Goal: Task Accomplishment & Management: Manage account settings

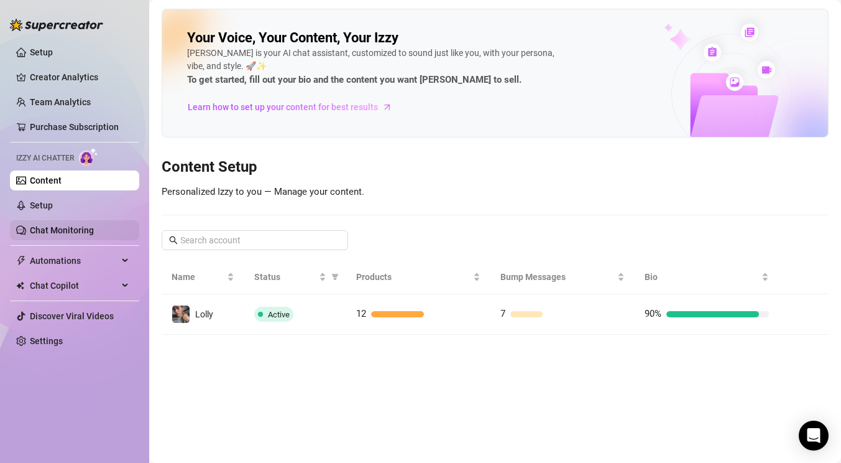
click at [40, 228] on link "Chat Monitoring" at bounding box center [62, 230] width 64 height 10
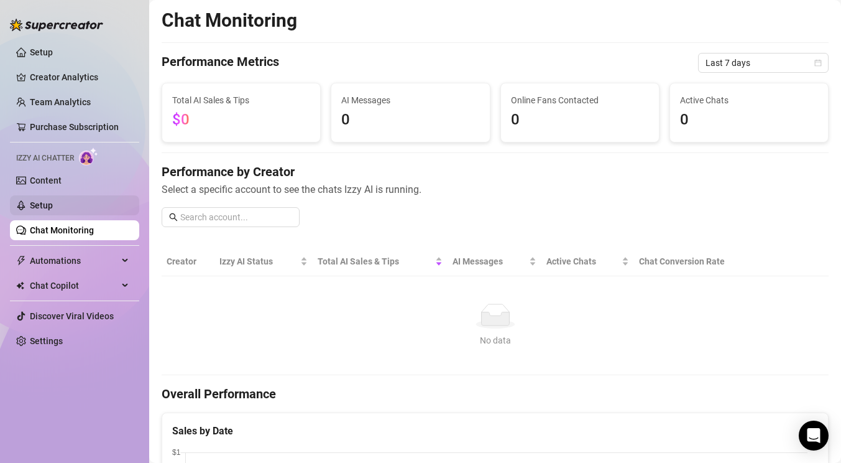
click at [39, 210] on link "Setup" at bounding box center [41, 205] width 23 height 10
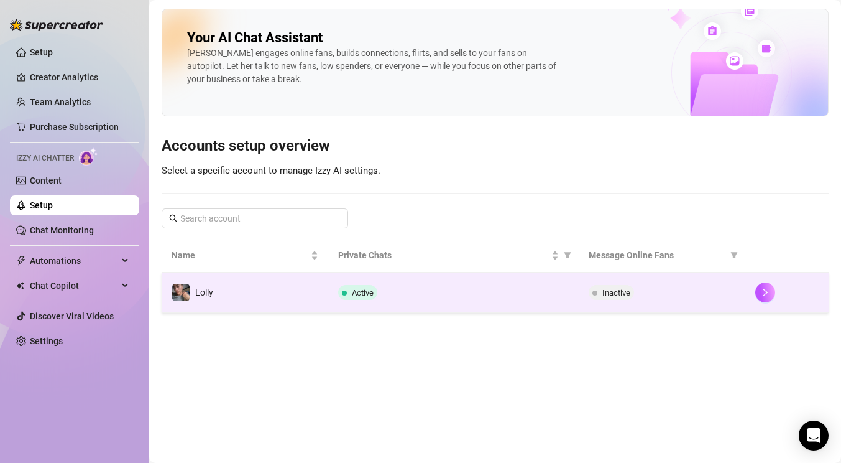
click at [525, 298] on div "Active" at bounding box center [453, 292] width 230 height 15
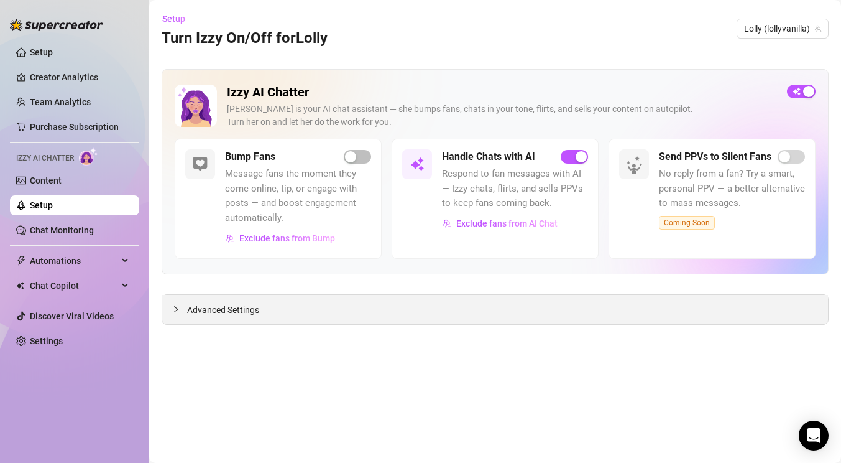
click at [196, 295] on div "Advanced Settings" at bounding box center [495, 309] width 666 height 29
click at [199, 308] on span "Advanced Settings" at bounding box center [223, 310] width 72 height 14
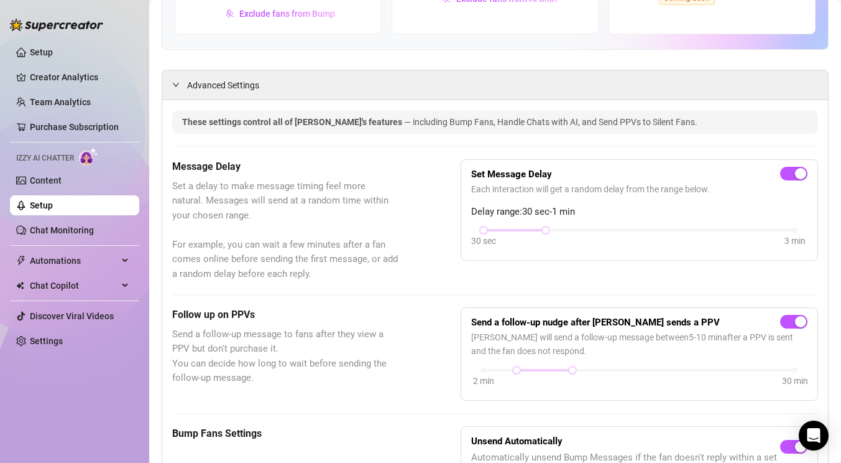
scroll to position [13, 0]
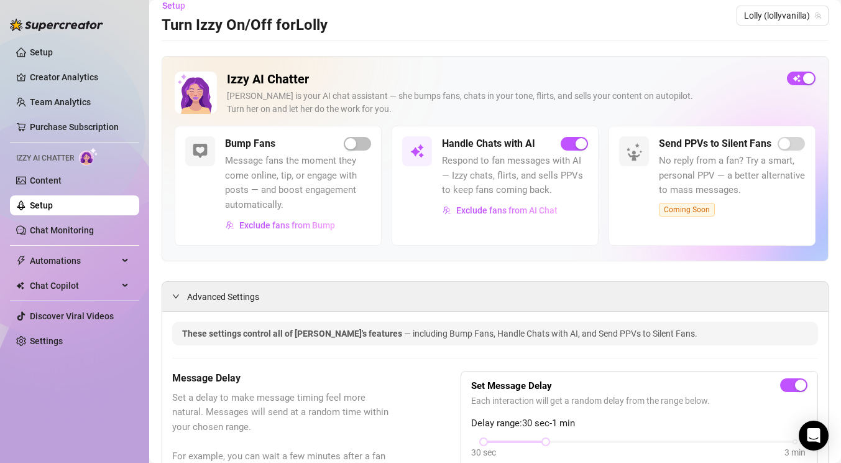
click at [53, 205] on link "Setup" at bounding box center [41, 205] width 23 height 10
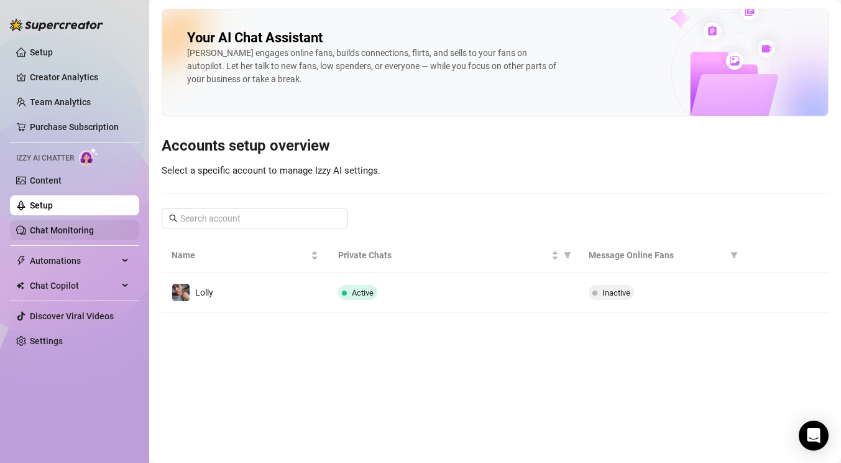
click at [64, 228] on link "Chat Monitoring" at bounding box center [62, 230] width 64 height 10
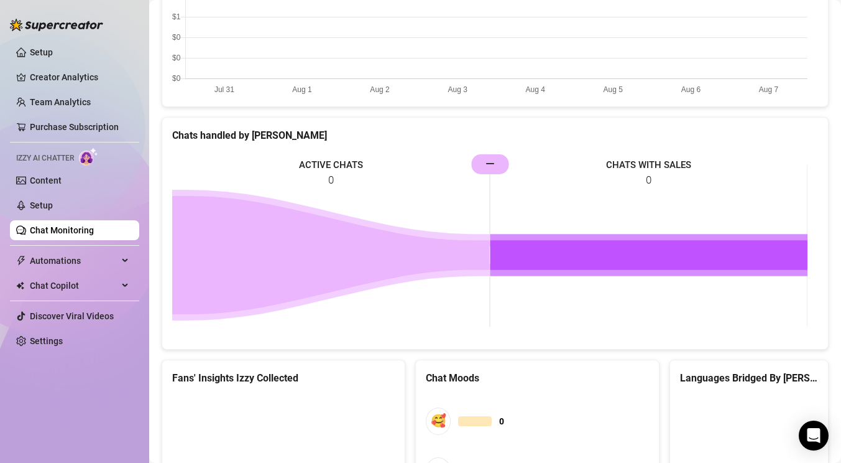
scroll to position [656, 0]
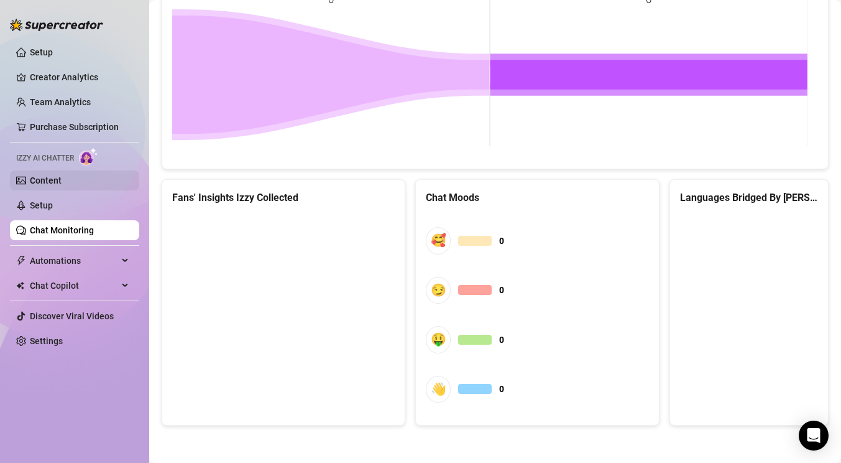
click at [53, 183] on link "Content" at bounding box center [46, 180] width 32 height 10
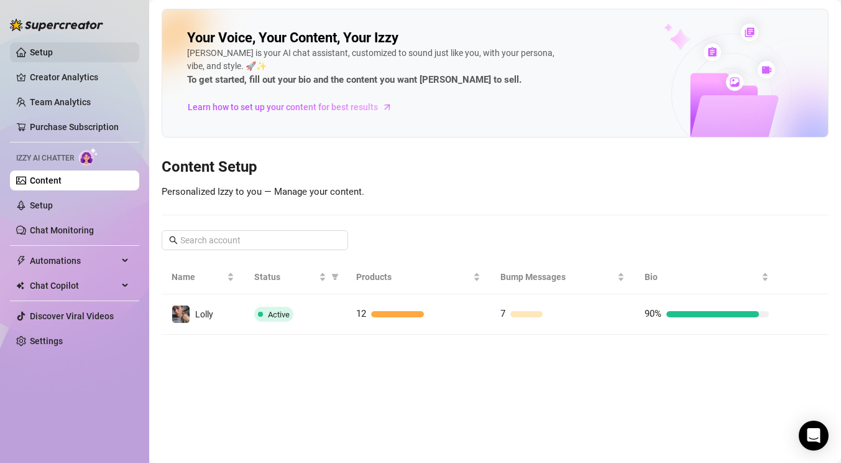
click at [44, 52] on link "Setup" at bounding box center [41, 52] width 23 height 10
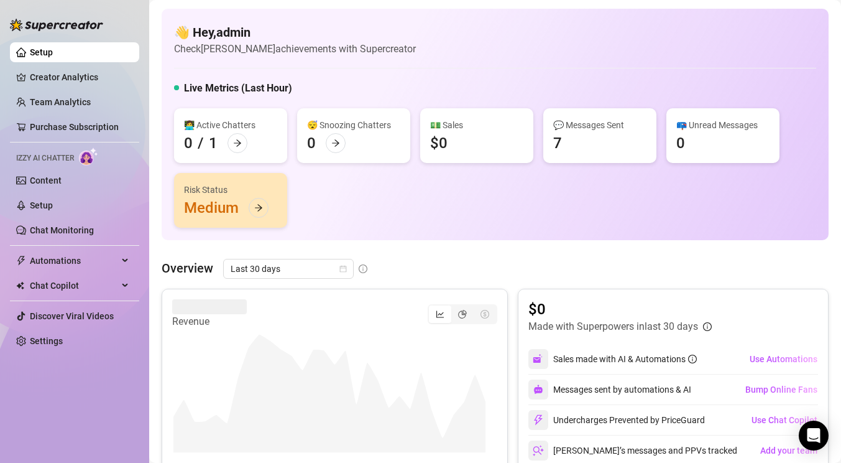
click at [234, 219] on div "Risk Status Medium" at bounding box center [230, 200] width 113 height 55
click at [256, 210] on icon "arrow-right" at bounding box center [258, 207] width 9 height 9
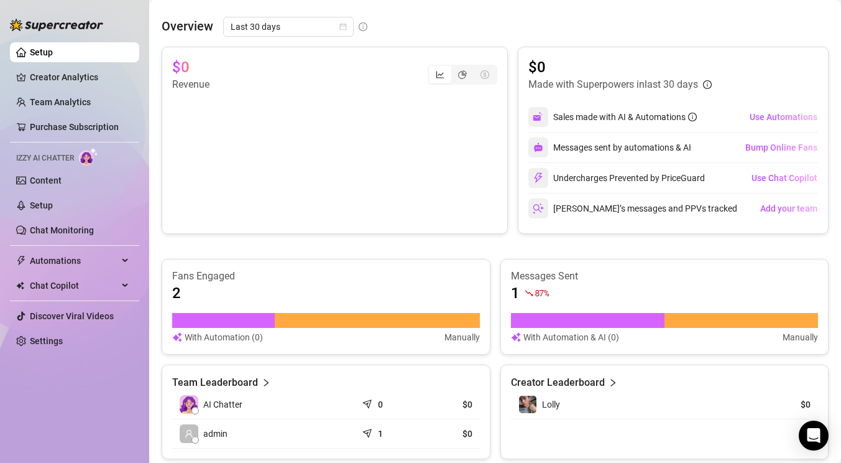
scroll to position [83, 0]
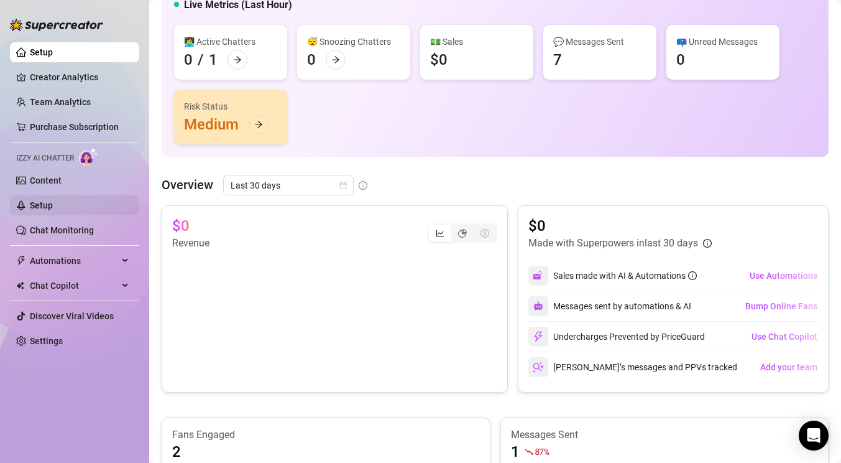
click at [45, 202] on link "Setup" at bounding box center [41, 205] width 23 height 10
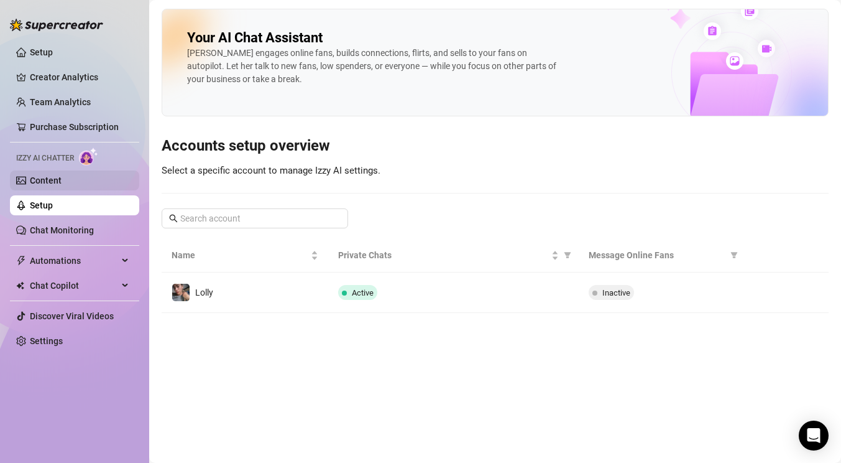
click at [30, 183] on link "Content" at bounding box center [46, 180] width 32 height 10
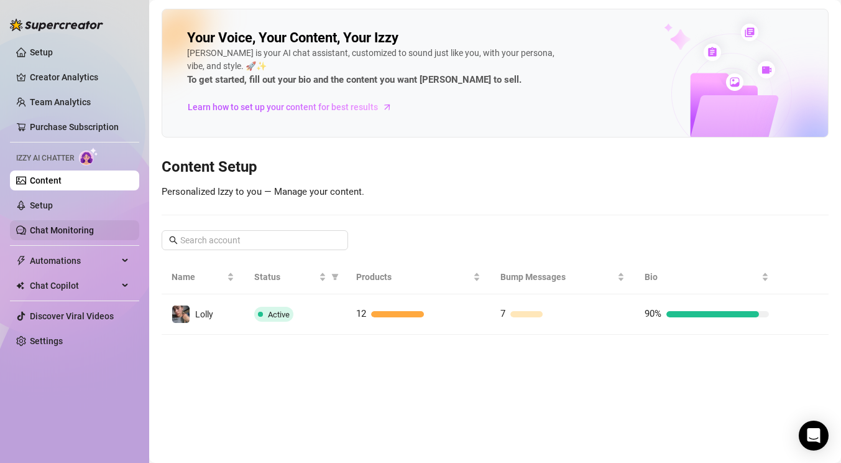
click at [68, 226] on link "Chat Monitoring" at bounding box center [62, 230] width 64 height 10
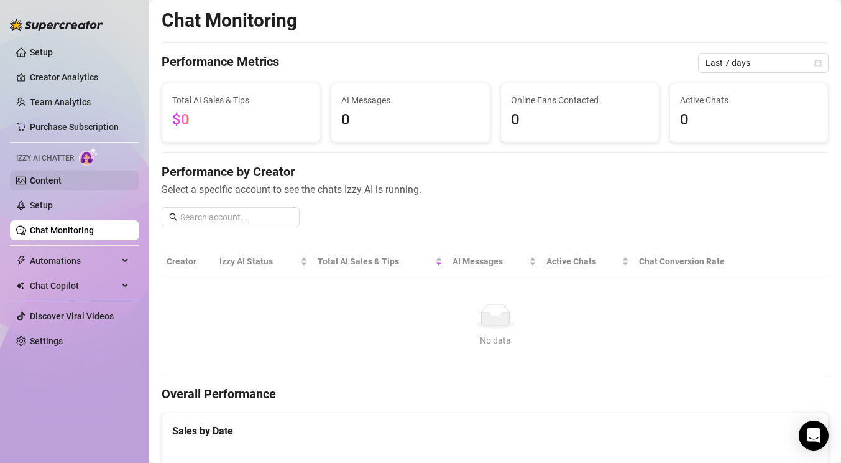
click at [57, 176] on link "Content" at bounding box center [46, 180] width 32 height 10
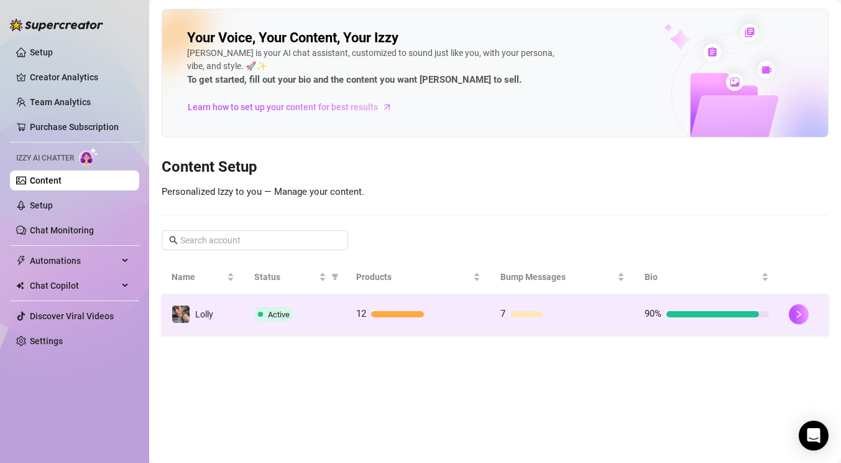
click at [231, 308] on td "Lolly" at bounding box center [203, 314] width 83 height 40
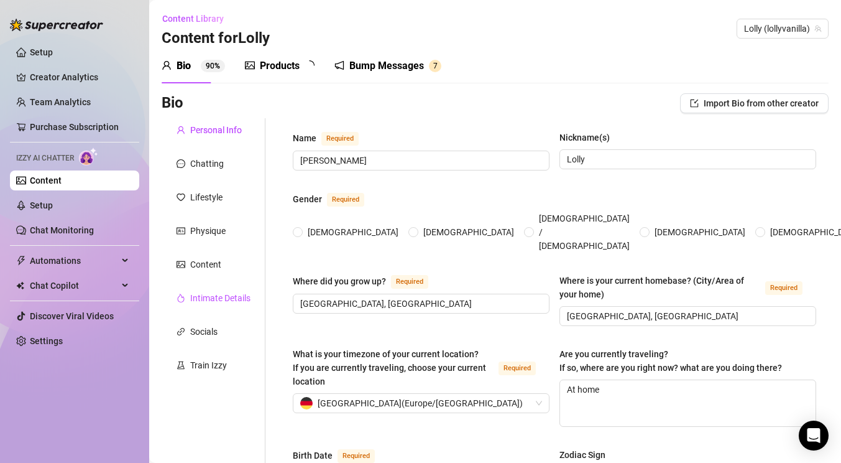
click at [211, 296] on div "Intimate Details" at bounding box center [220, 298] width 60 height 14
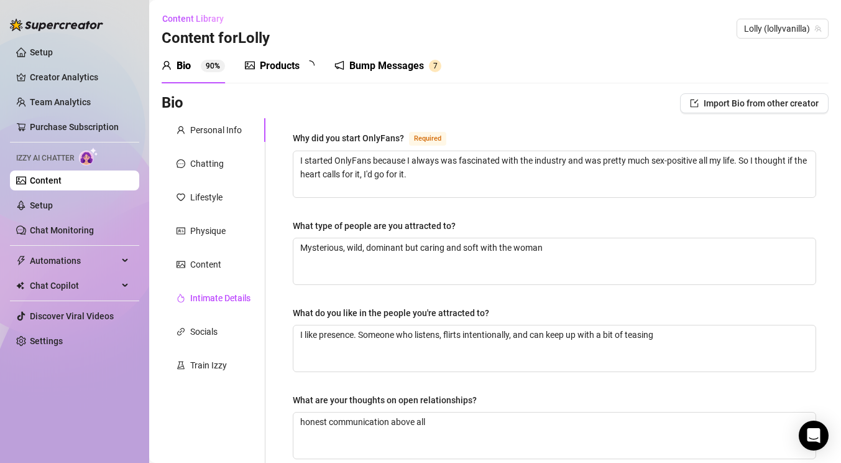
checkbox input "true"
click at [209, 266] on div "Content" at bounding box center [205, 264] width 31 height 14
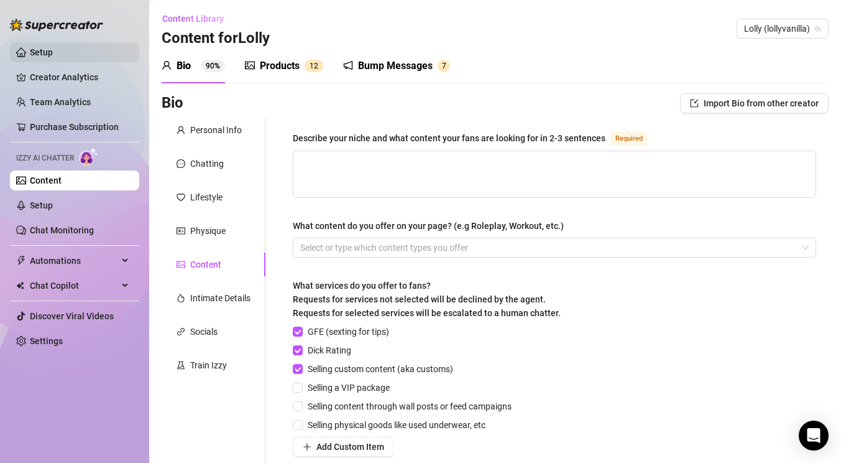
click at [46, 50] on link "Setup" at bounding box center [41, 52] width 23 height 10
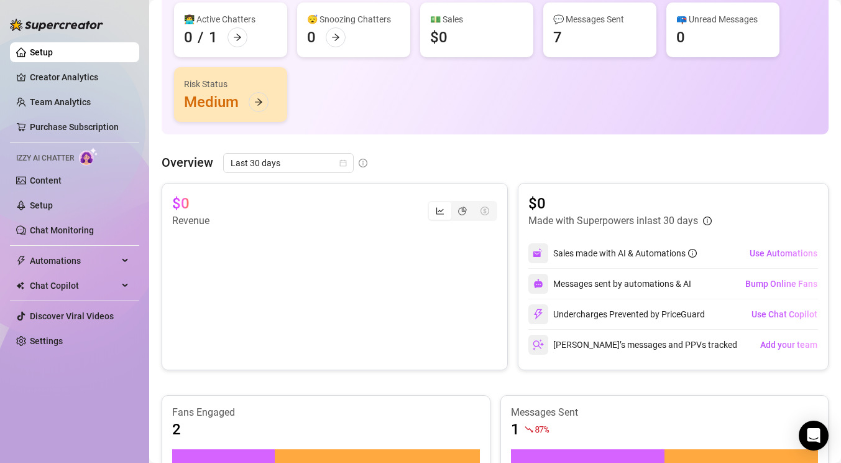
scroll to position [264, 0]
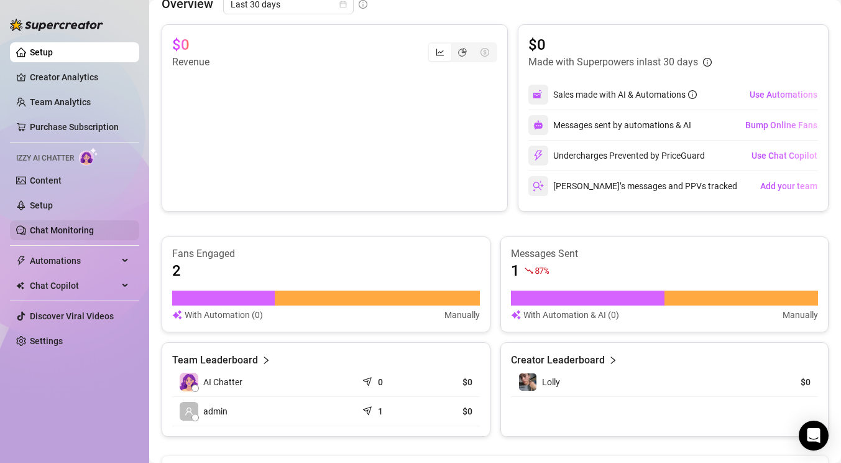
click at [57, 225] on link "Chat Monitoring" at bounding box center [62, 230] width 64 height 10
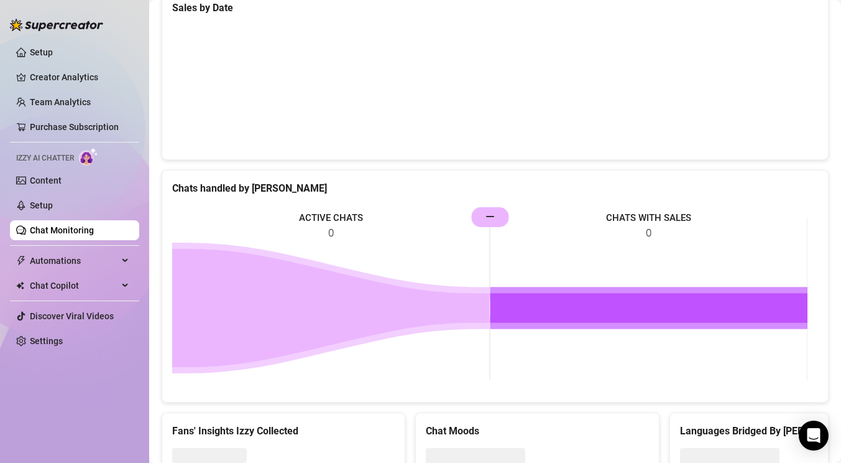
scroll to position [476, 0]
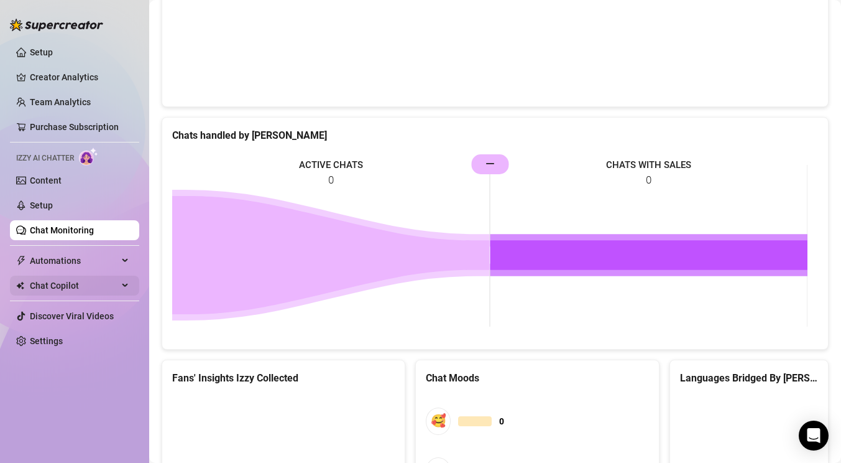
click at [95, 285] on span "Chat Copilot" at bounding box center [74, 285] width 88 height 20
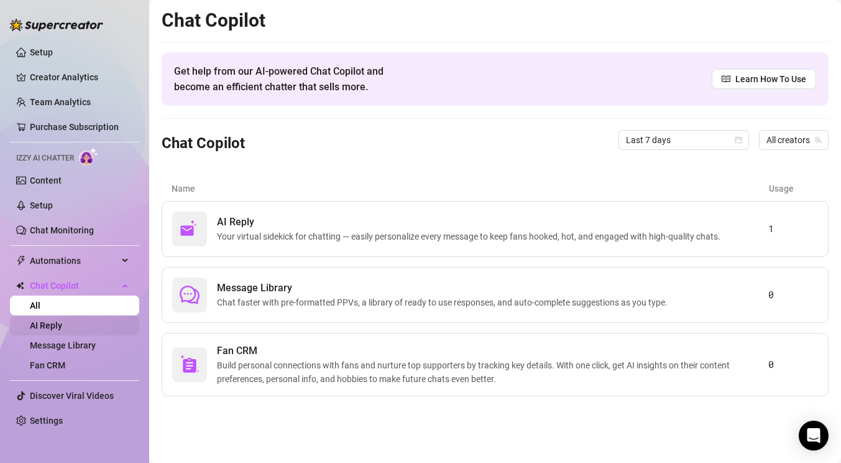
click at [62, 326] on link "AI Reply" at bounding box center [46, 325] width 32 height 10
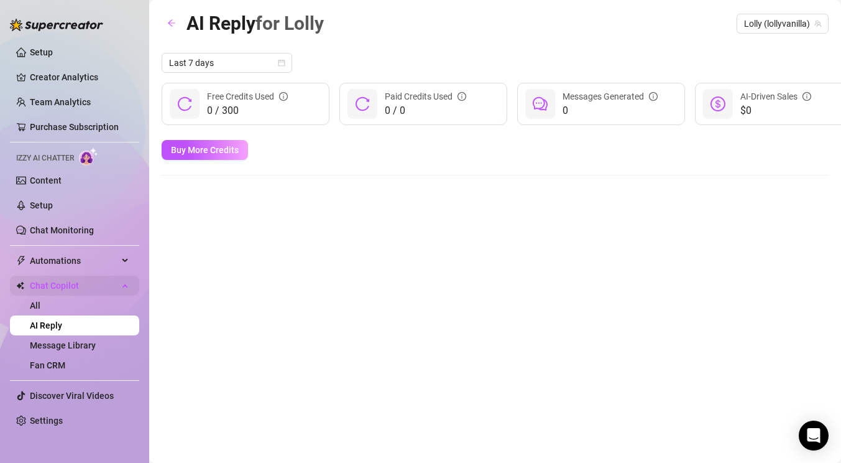
click at [79, 288] on span "Chat Copilot" at bounding box center [74, 285] width 88 height 20
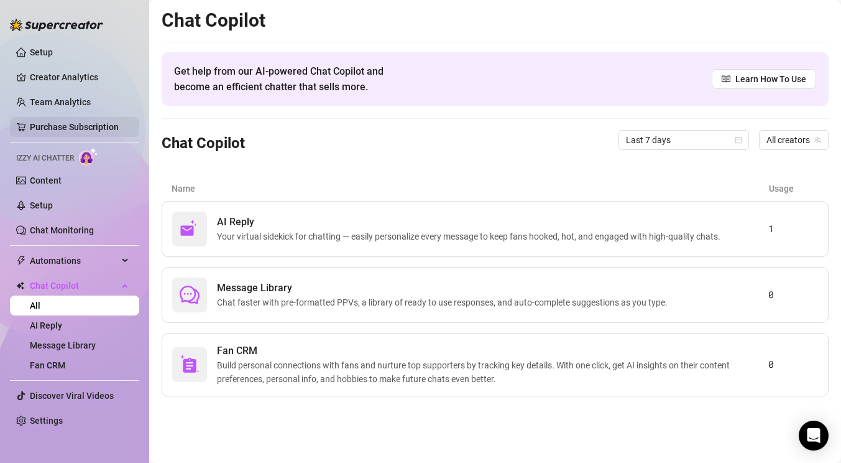
click at [38, 122] on link "Purchase Subscription" at bounding box center [74, 127] width 89 height 10
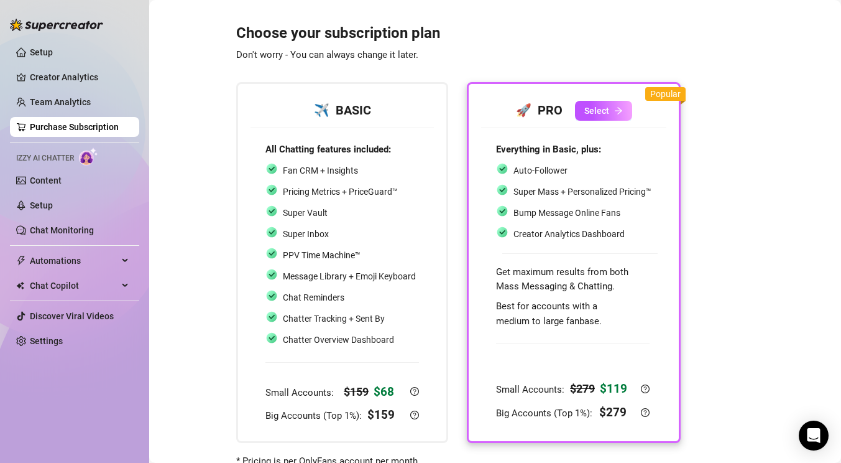
click at [42, 123] on link "Purchase Subscription" at bounding box center [74, 127] width 89 height 10
click at [51, 179] on link "Content" at bounding box center [46, 180] width 32 height 10
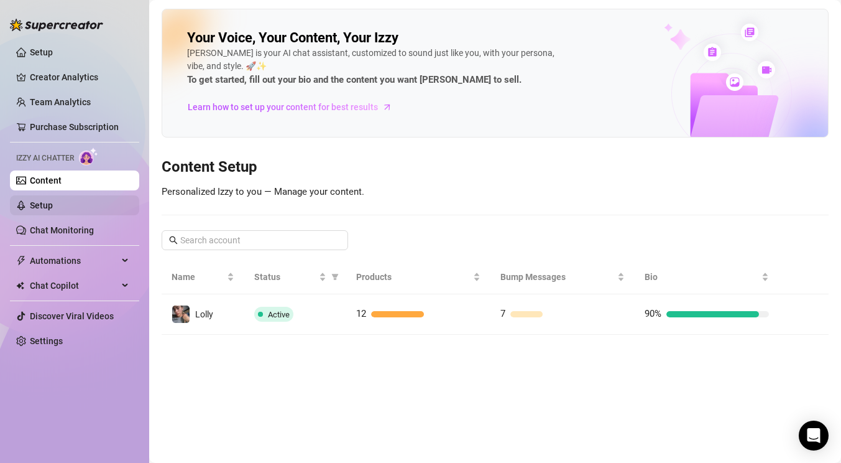
click at [53, 210] on link "Setup" at bounding box center [41, 205] width 23 height 10
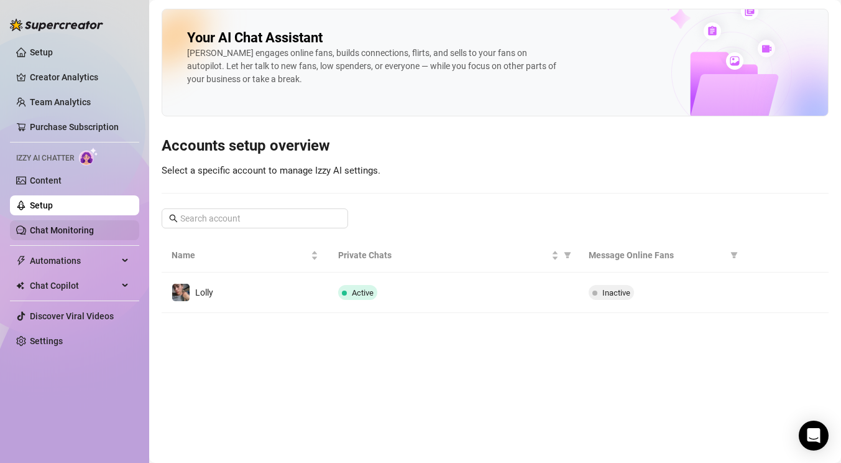
click at [68, 233] on link "Chat Monitoring" at bounding box center [62, 230] width 64 height 10
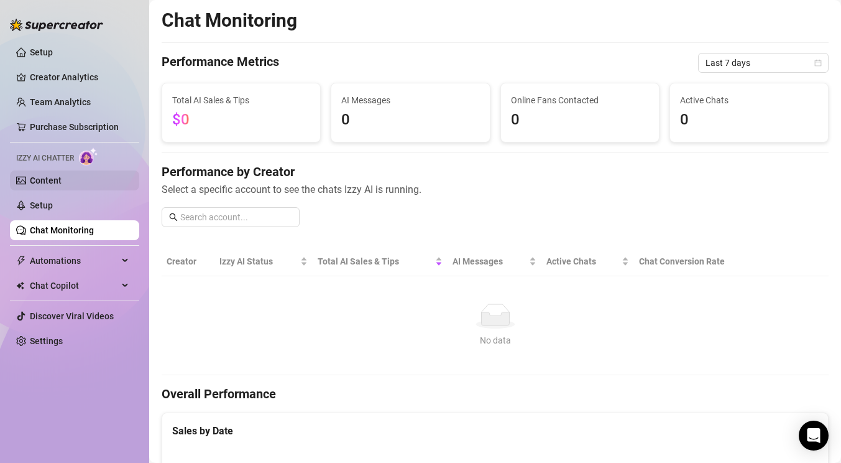
click at [62, 178] on link "Content" at bounding box center [46, 180] width 32 height 10
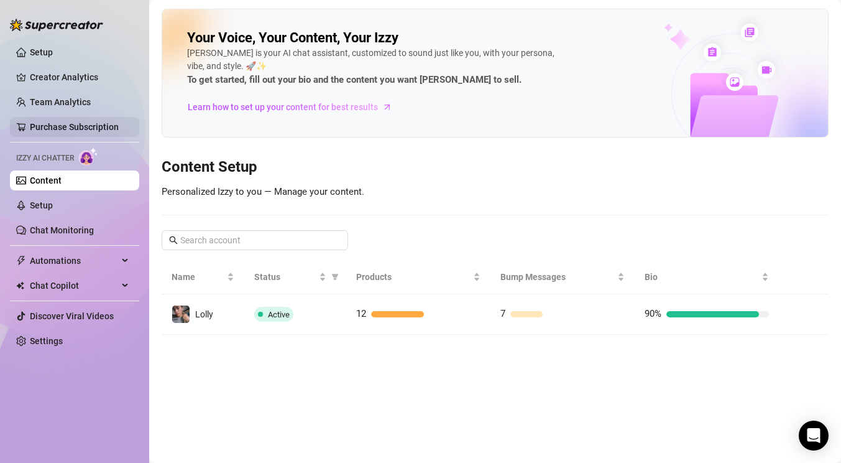
click at [64, 123] on link "Purchase Subscription" at bounding box center [74, 127] width 89 height 10
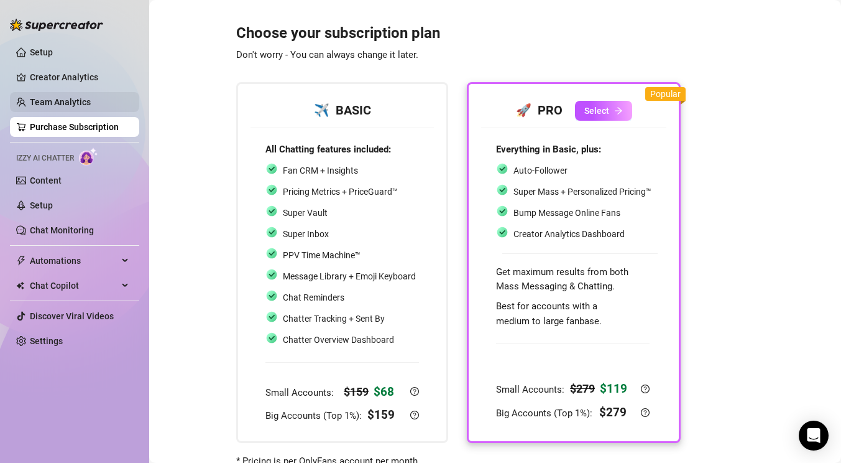
click at [62, 97] on link "Team Analytics" at bounding box center [60, 102] width 61 height 10
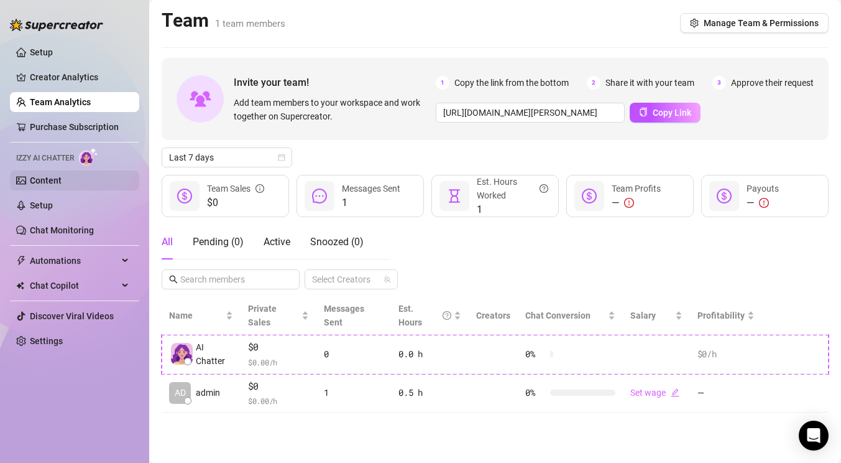
click at [55, 177] on link "Content" at bounding box center [46, 180] width 32 height 10
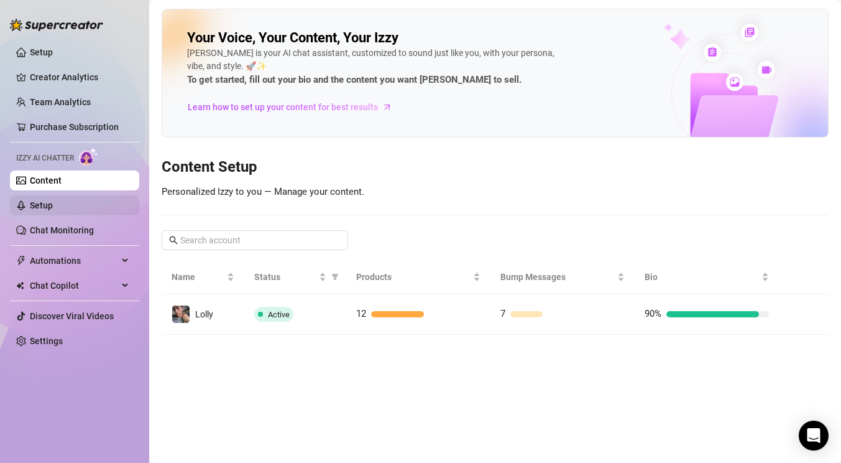
click at [53, 210] on link "Setup" at bounding box center [41, 205] width 23 height 10
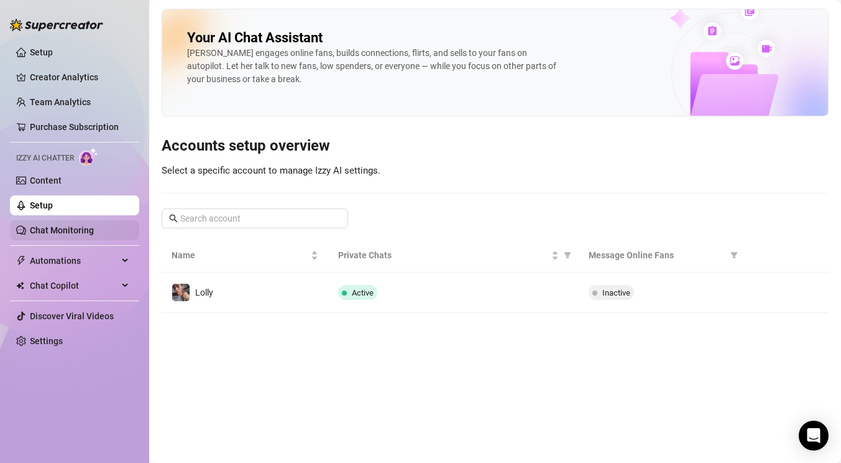
click at [87, 230] on link "Chat Monitoring" at bounding box center [62, 230] width 64 height 10
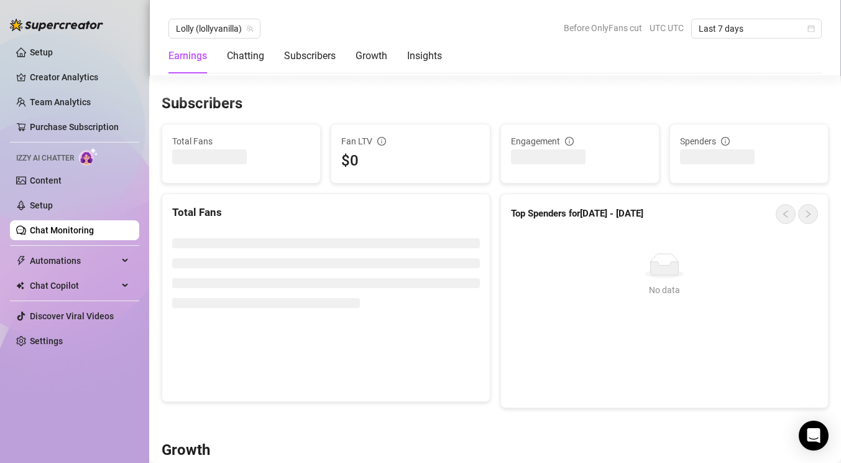
scroll to position [846, 0]
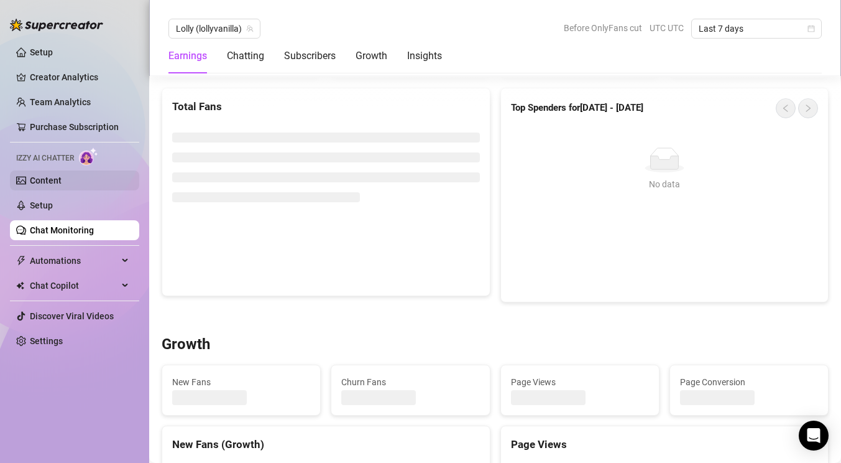
click at [62, 182] on link "Content" at bounding box center [46, 180] width 32 height 10
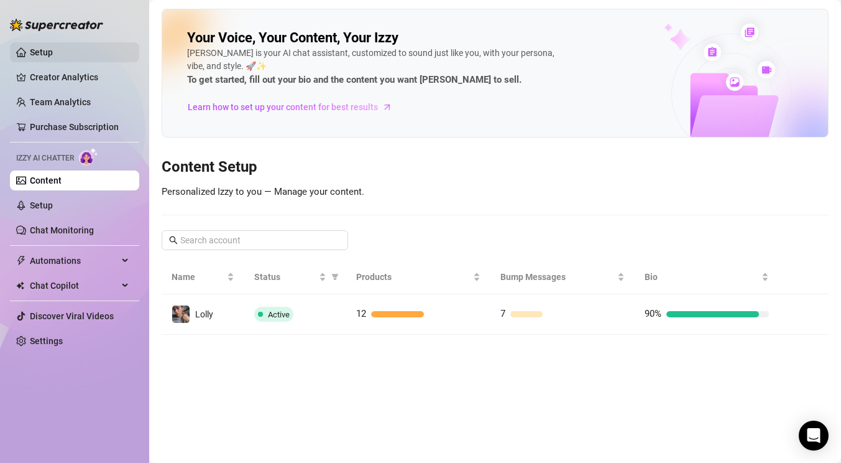
click at [43, 52] on link "Setup" at bounding box center [41, 52] width 23 height 10
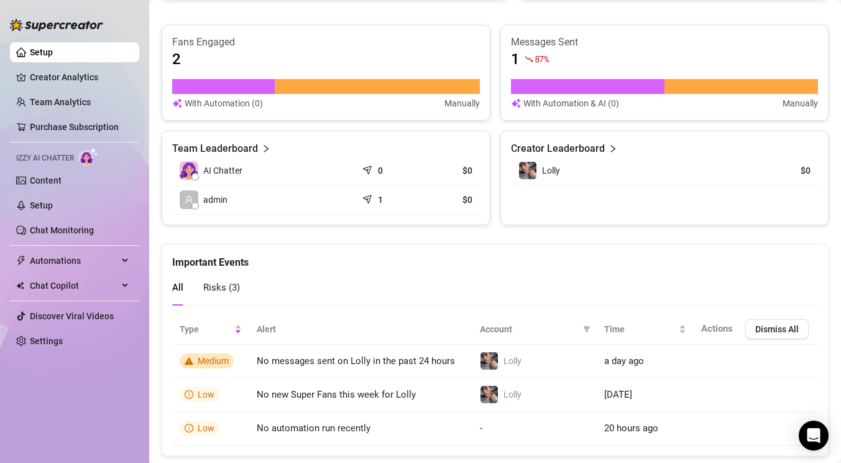
scroll to position [506, 0]
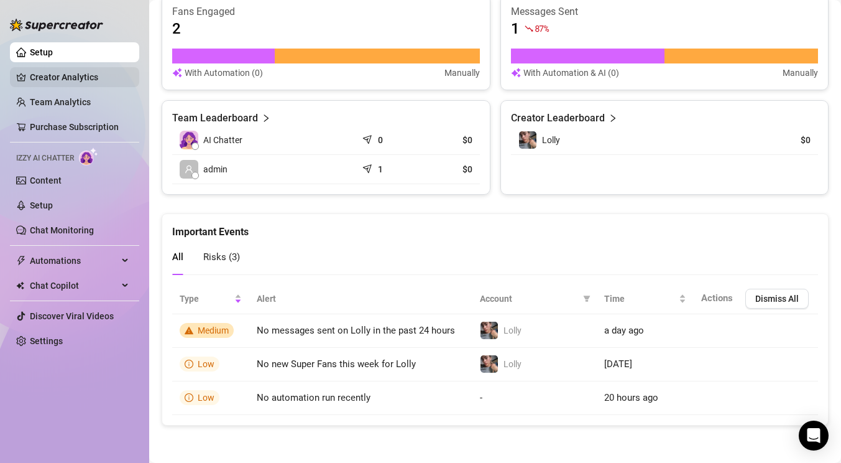
click at [50, 73] on link "Creator Analytics" at bounding box center [79, 77] width 99 height 20
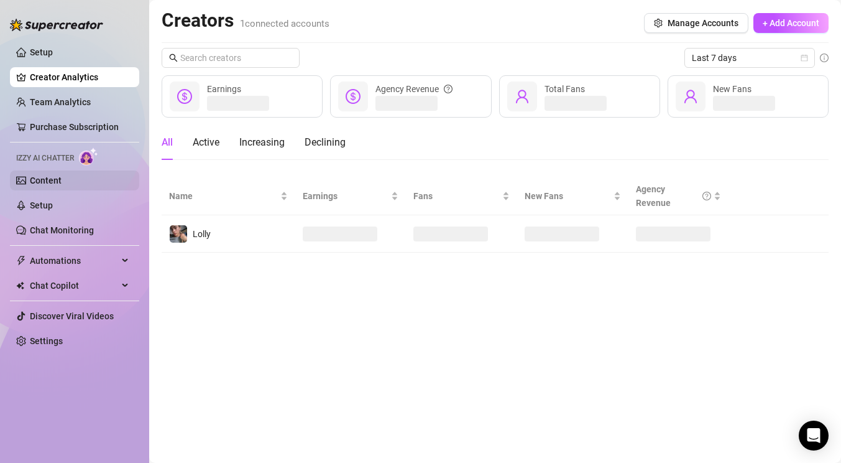
click at [52, 175] on link "Content" at bounding box center [46, 180] width 32 height 10
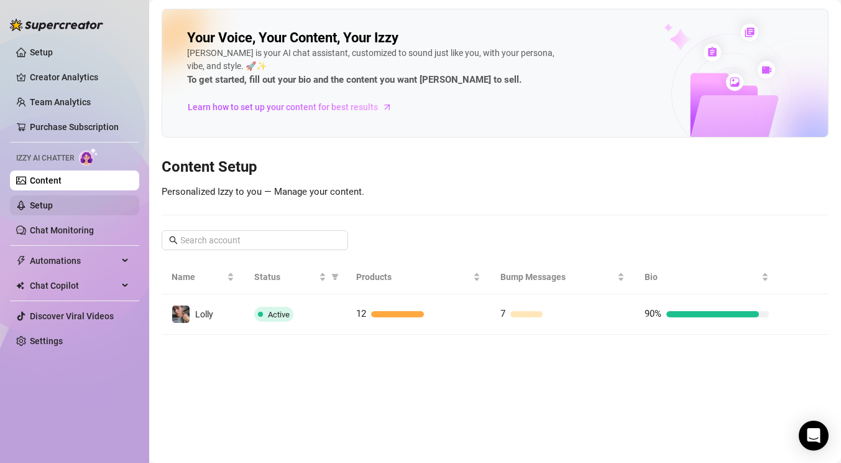
click at [52, 208] on link "Setup" at bounding box center [41, 205] width 23 height 10
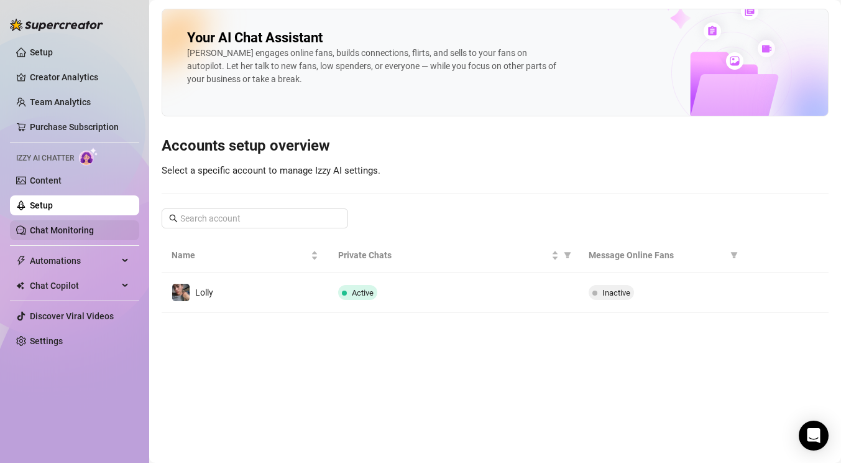
click at [80, 225] on link "Chat Monitoring" at bounding box center [62, 230] width 64 height 10
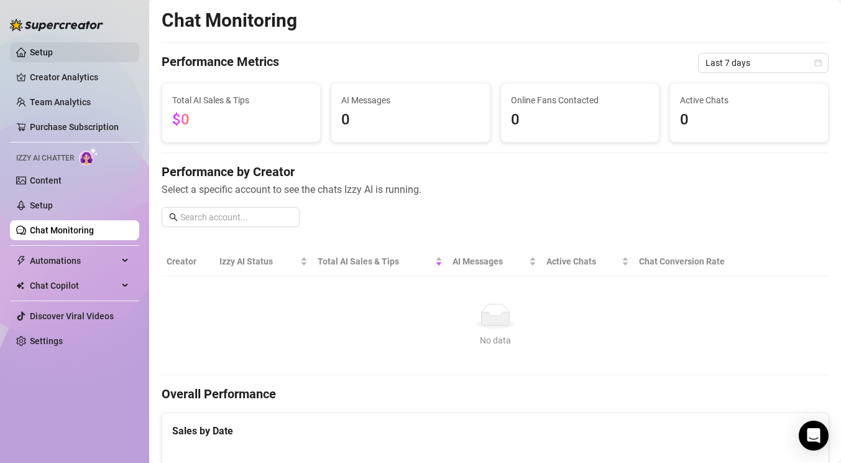
click at [38, 53] on link "Setup" at bounding box center [41, 52] width 23 height 10
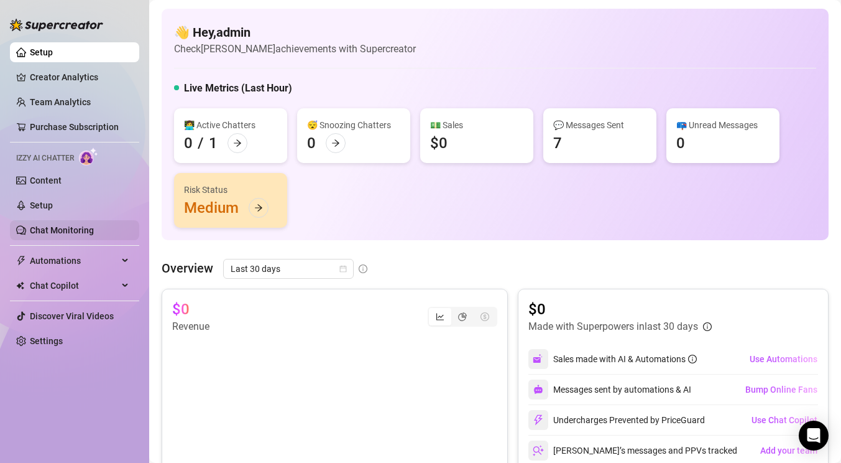
click at [63, 226] on link "Chat Monitoring" at bounding box center [62, 230] width 64 height 10
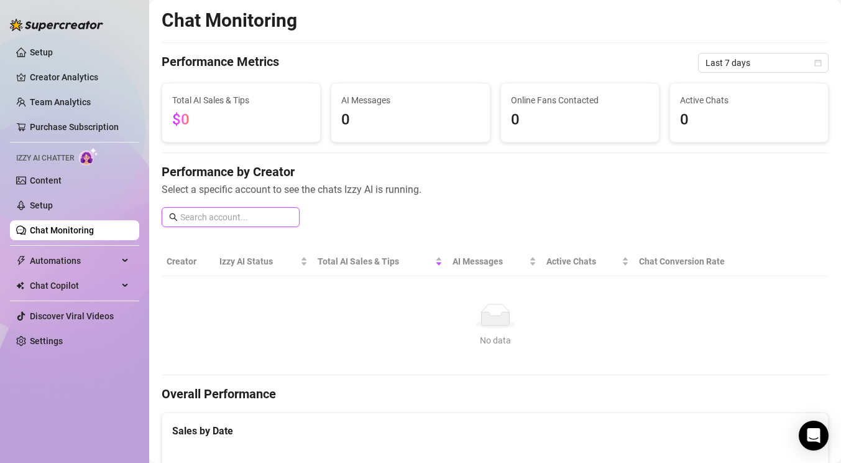
click at [213, 222] on input "text" at bounding box center [236, 217] width 112 height 14
click at [216, 216] on input "text" at bounding box center [236, 217] width 112 height 14
type input "@"
type input "\"
type input "lollyvanilla"
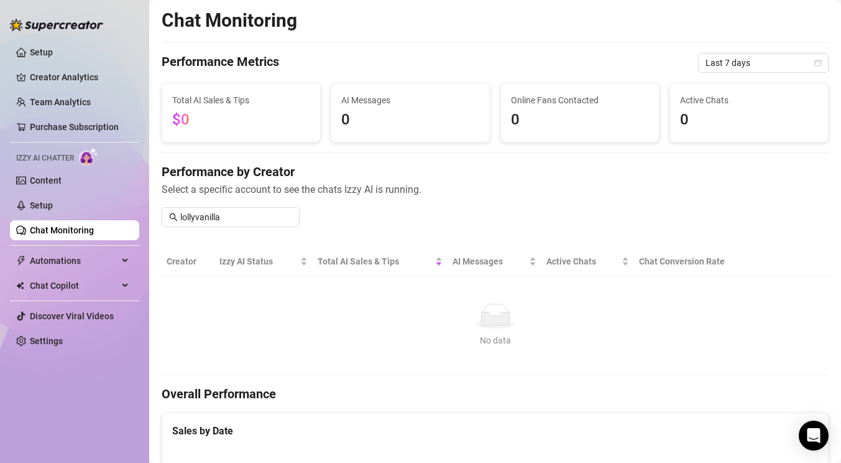
click at [97, 192] on ul "Setup Creator Analytics Team Analytics Purchase Subscription Izzy AI Chatter Co…" at bounding box center [74, 196] width 129 height 318
click at [62, 183] on link "Content" at bounding box center [46, 180] width 32 height 10
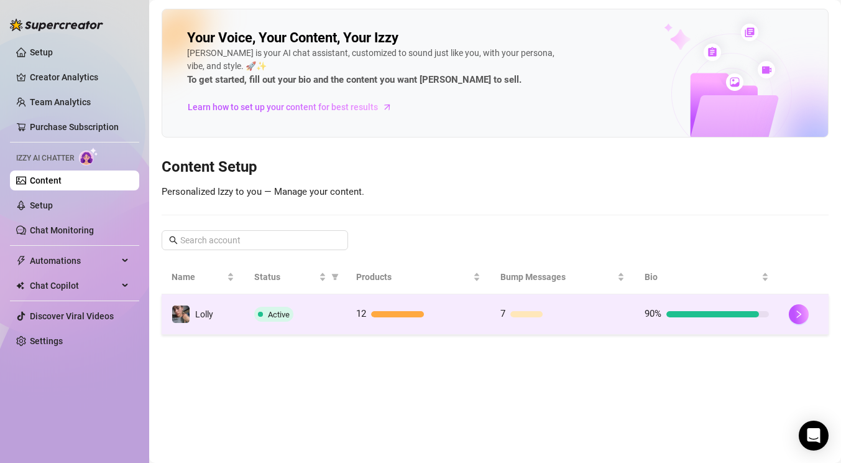
click at [177, 315] on img at bounding box center [180, 313] width 17 height 17
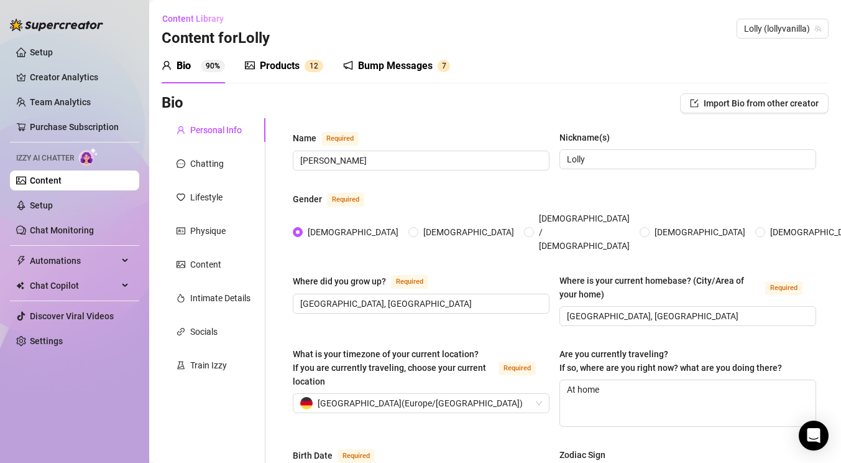
radio input "true"
type input "[DATE]"
click at [60, 226] on link "Chat Monitoring" at bounding box center [62, 230] width 64 height 10
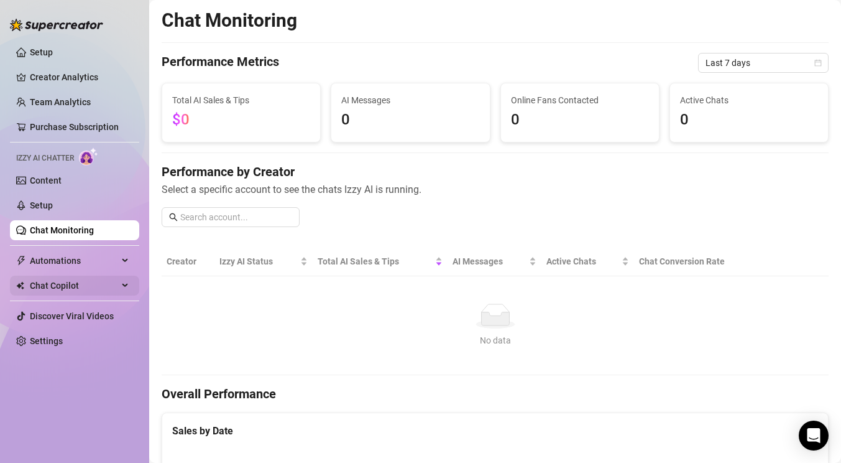
click at [98, 285] on span "Chat Copilot" at bounding box center [74, 285] width 88 height 20
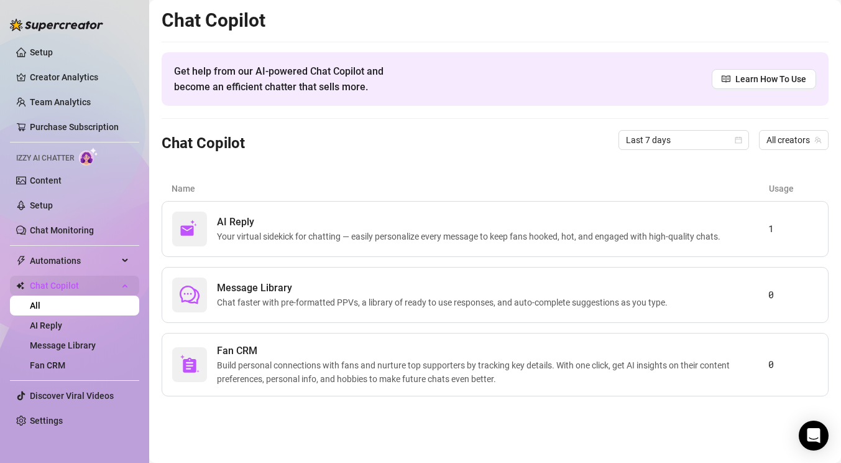
click at [122, 288] on div "Chat Copilot" at bounding box center [74, 285] width 129 height 20
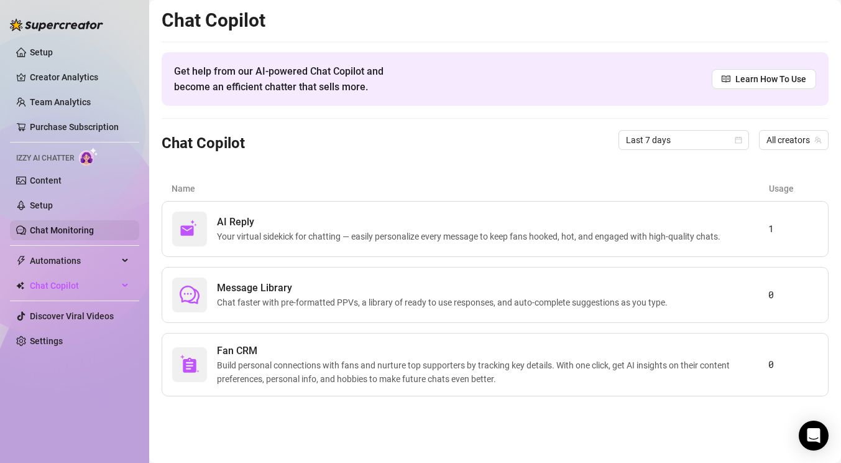
click at [93, 233] on link "Chat Monitoring" at bounding box center [62, 230] width 64 height 10
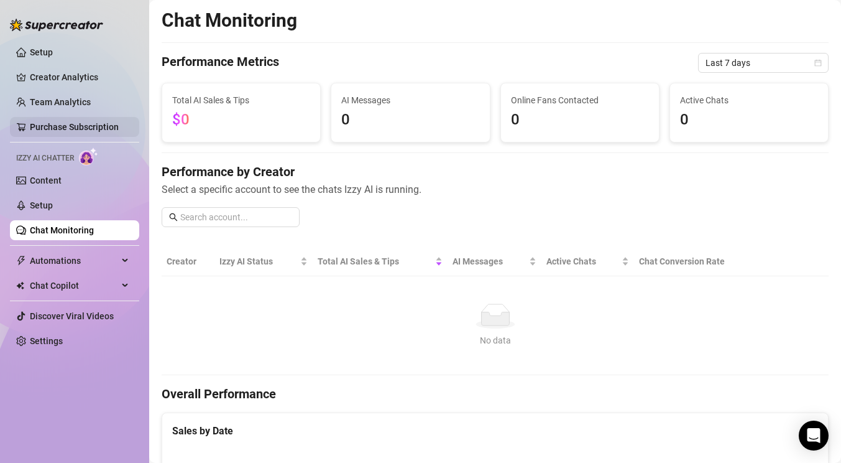
click at [90, 128] on link "Purchase Subscription" at bounding box center [74, 127] width 89 height 10
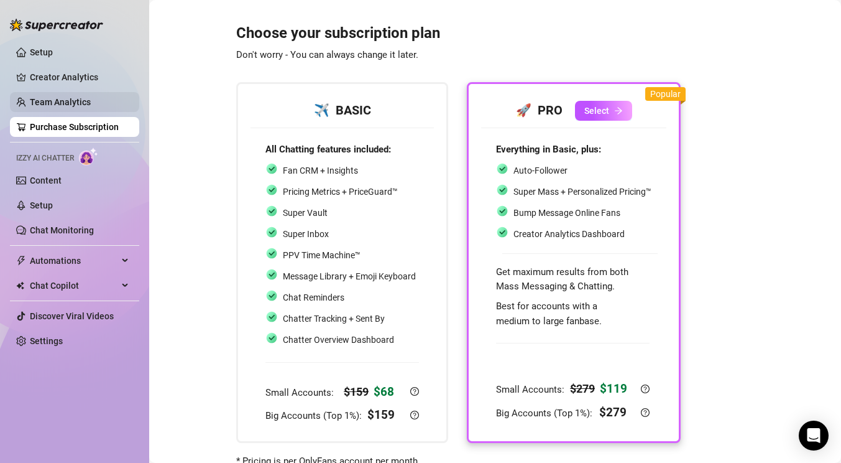
click at [75, 107] on link "Team Analytics" at bounding box center [60, 102] width 61 height 10
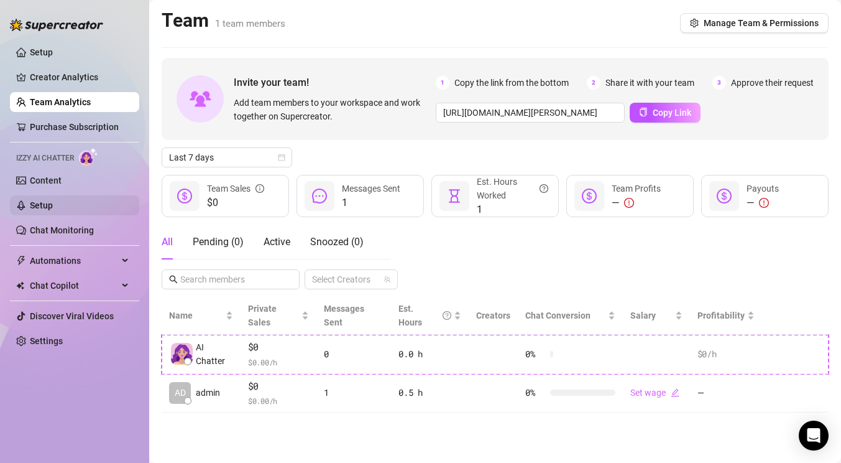
click at [53, 208] on link "Setup" at bounding box center [41, 205] width 23 height 10
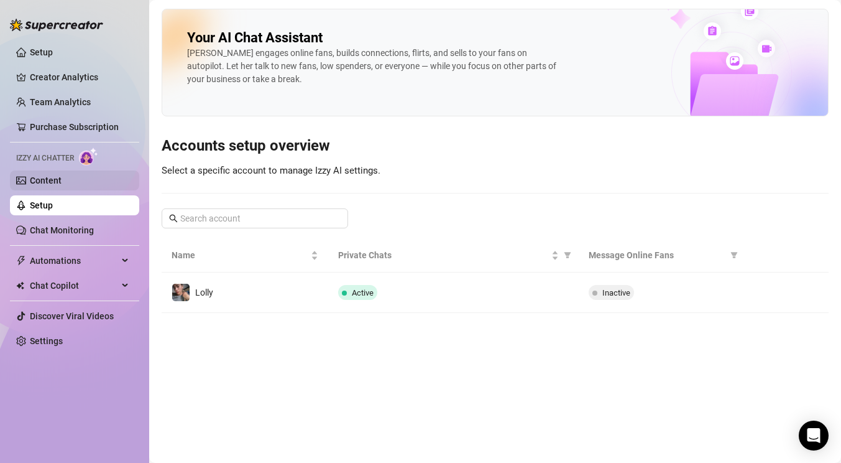
click at [47, 180] on link "Content" at bounding box center [46, 180] width 32 height 10
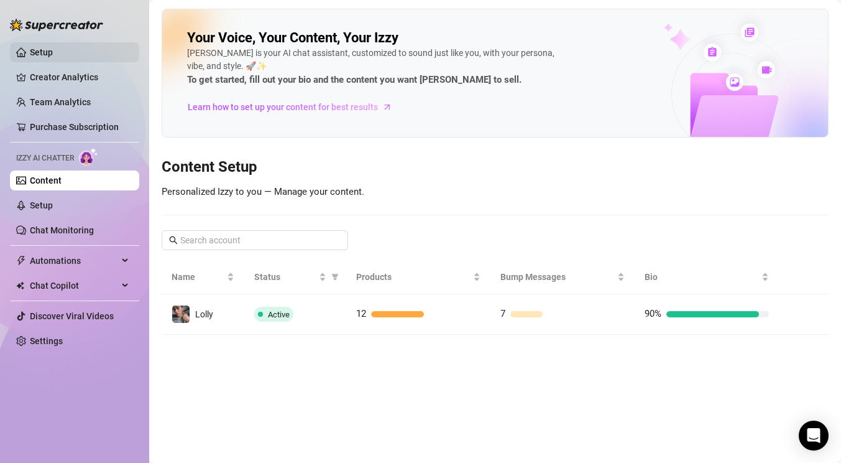
click at [49, 55] on link "Setup" at bounding box center [41, 52] width 23 height 10
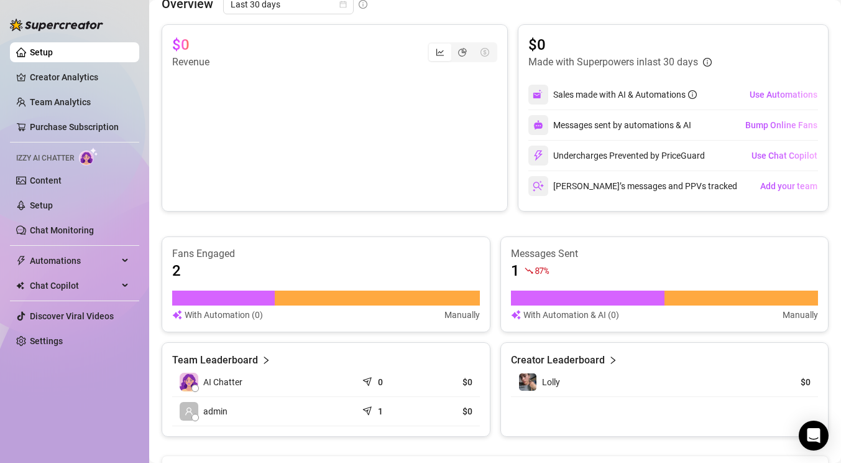
scroll to position [53, 0]
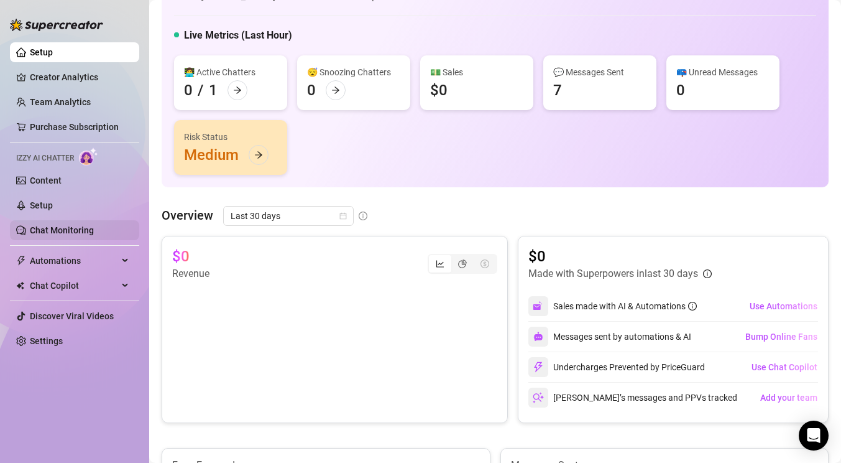
click at [68, 227] on link "Chat Monitoring" at bounding box center [62, 230] width 64 height 10
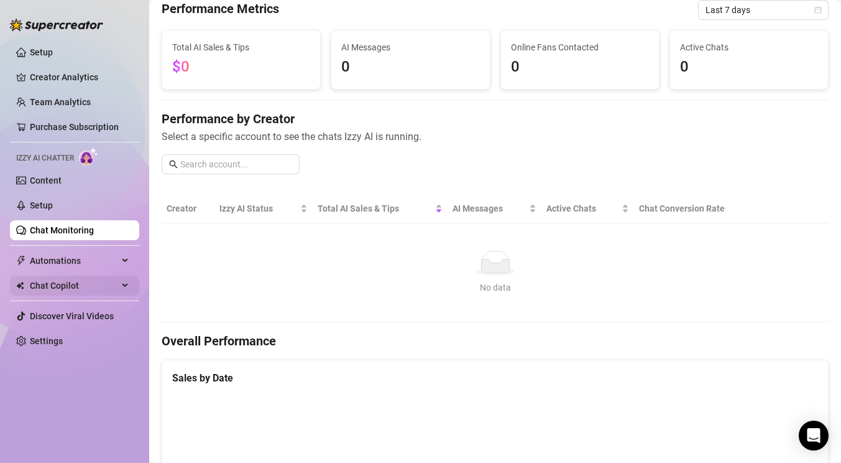
click at [88, 292] on span "Chat Copilot" at bounding box center [74, 285] width 88 height 20
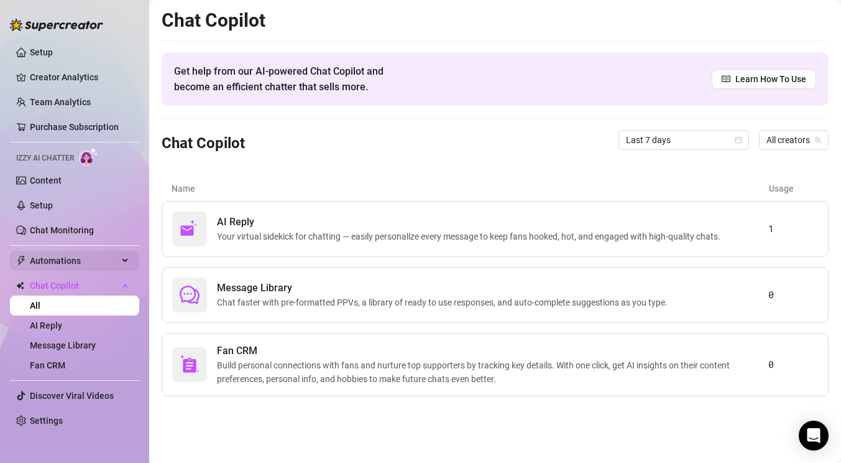
click at [85, 259] on span "Automations" at bounding box center [74, 261] width 88 height 20
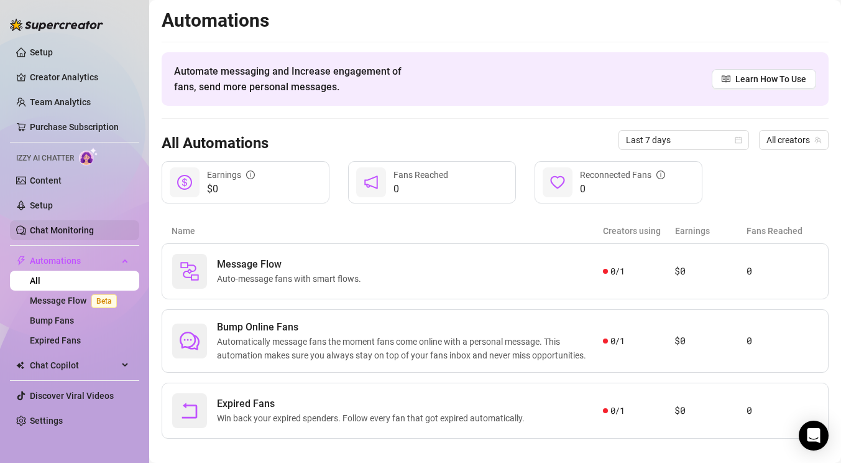
click at [53, 225] on link "Chat Monitoring" at bounding box center [62, 230] width 64 height 10
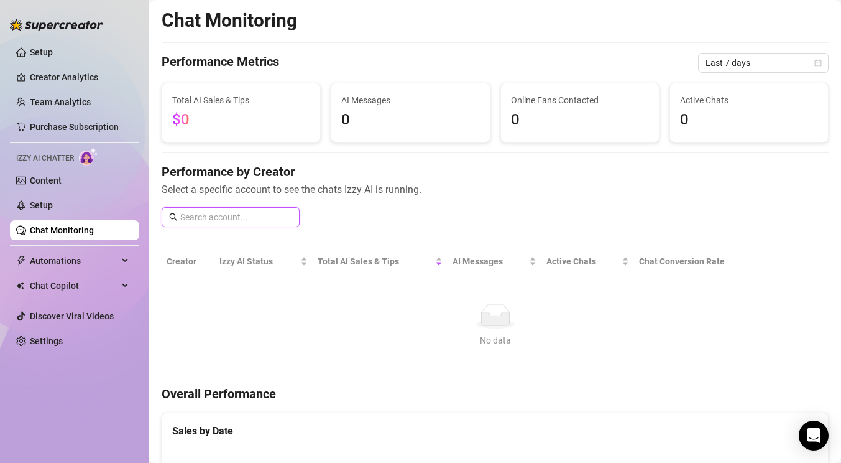
click at [213, 211] on input "text" at bounding box center [236, 217] width 112 height 14
click at [62, 176] on link "Content" at bounding box center [46, 180] width 32 height 10
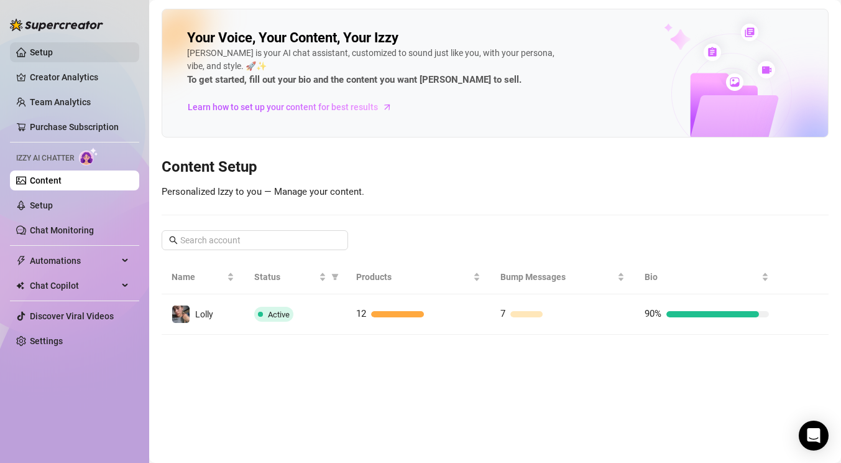
click at [39, 50] on link "Setup" at bounding box center [41, 52] width 23 height 10
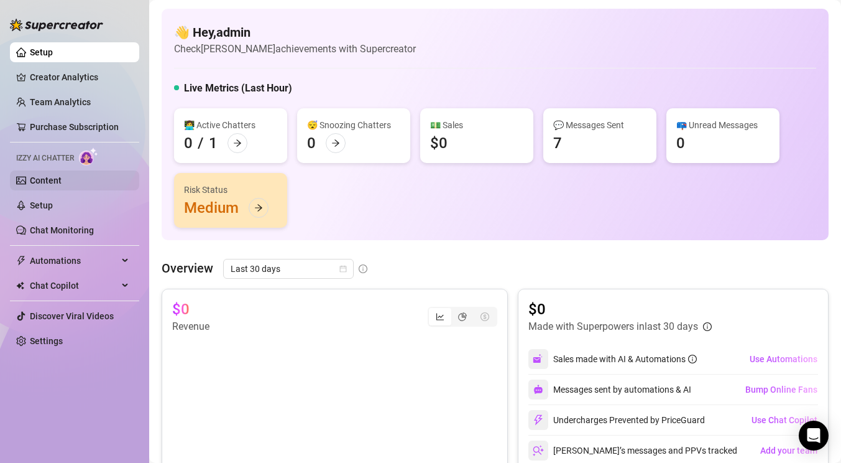
click at [57, 177] on link "Content" at bounding box center [46, 180] width 32 height 10
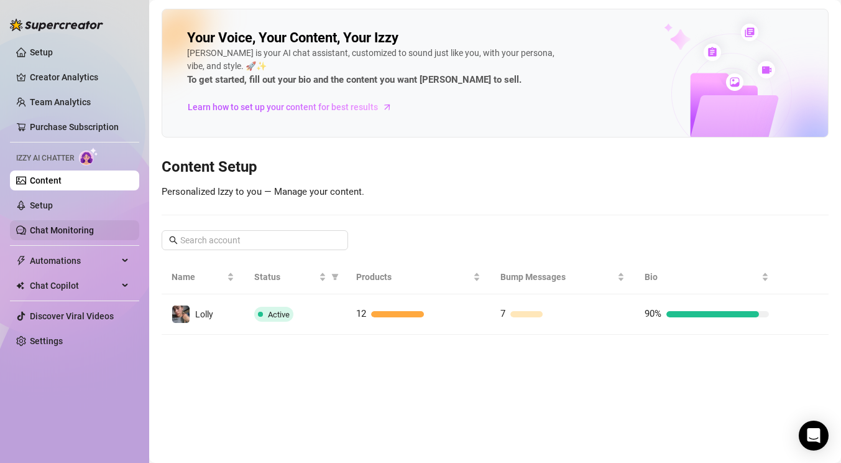
click at [86, 225] on link "Chat Monitoring" at bounding box center [62, 230] width 64 height 10
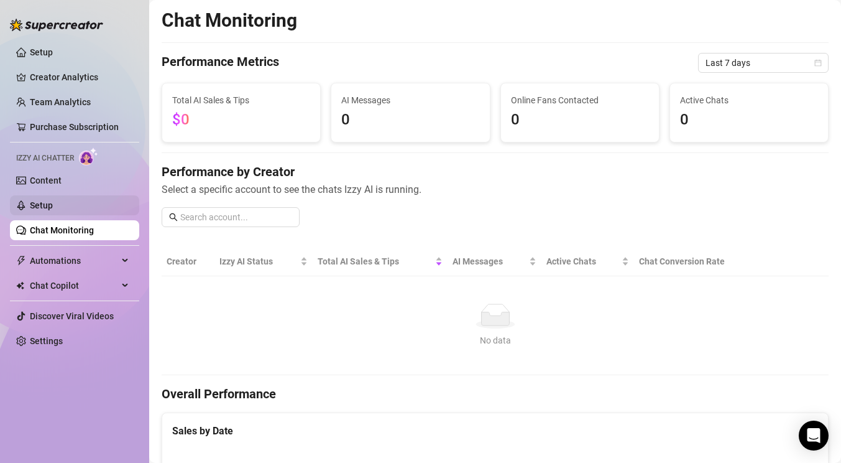
click at [53, 210] on link "Setup" at bounding box center [41, 205] width 23 height 10
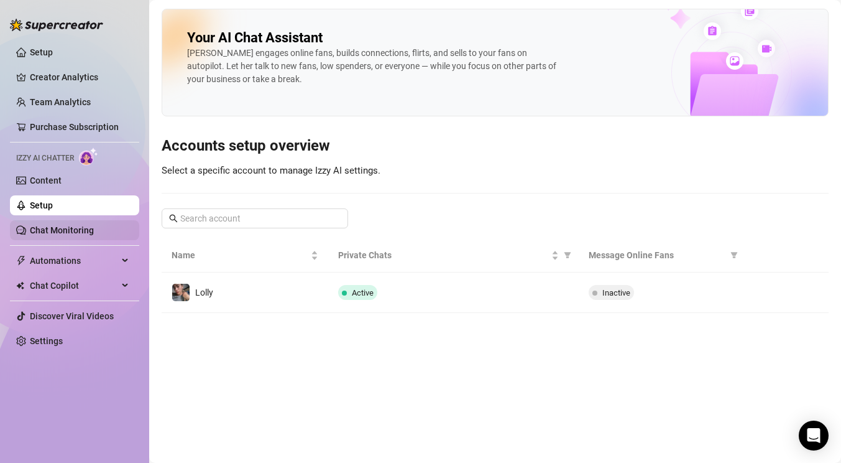
click at [82, 235] on link "Chat Monitoring" at bounding box center [62, 230] width 64 height 10
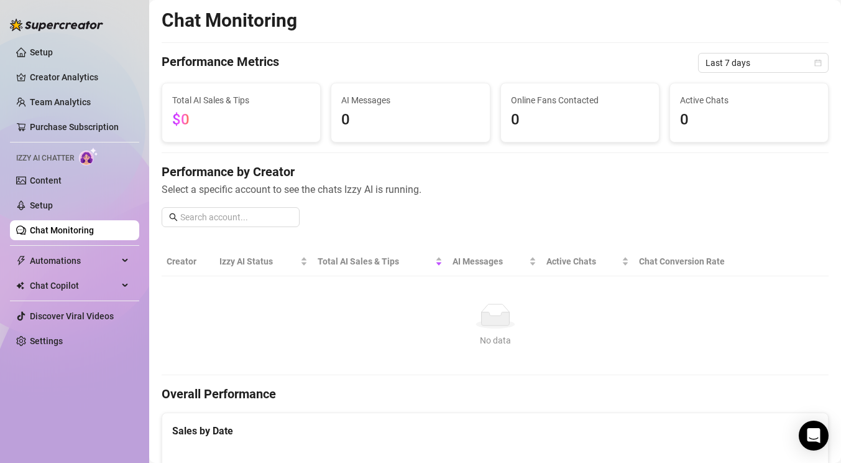
click at [60, 192] on ul "Setup Creator Analytics Team Analytics Purchase Subscription Izzy AI Chatter Co…" at bounding box center [74, 196] width 129 height 318
click at [58, 177] on link "Content" at bounding box center [46, 180] width 32 height 10
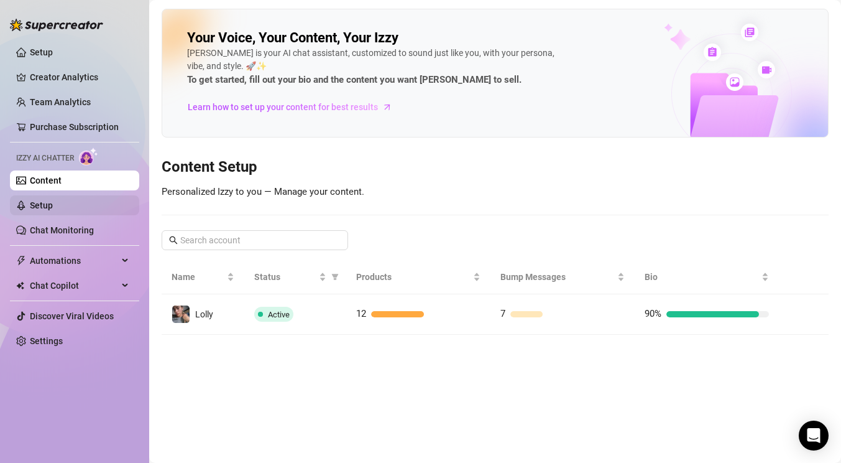
click at [53, 202] on link "Setup" at bounding box center [41, 205] width 23 height 10
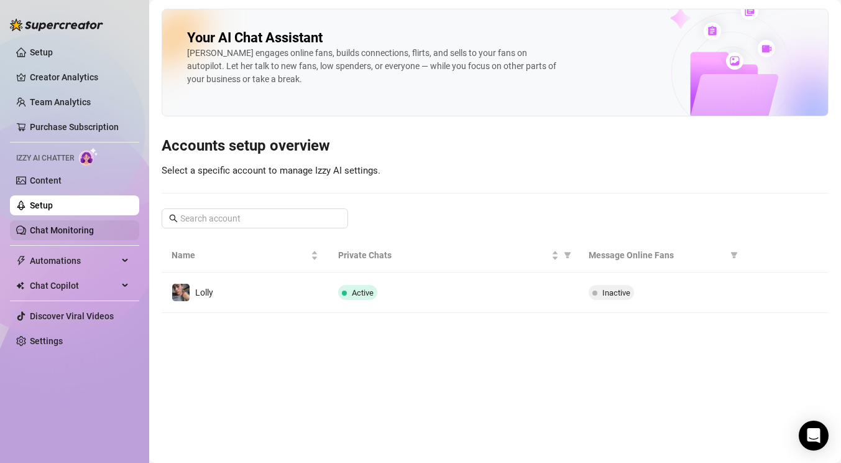
click at [76, 225] on link "Chat Monitoring" at bounding box center [62, 230] width 64 height 10
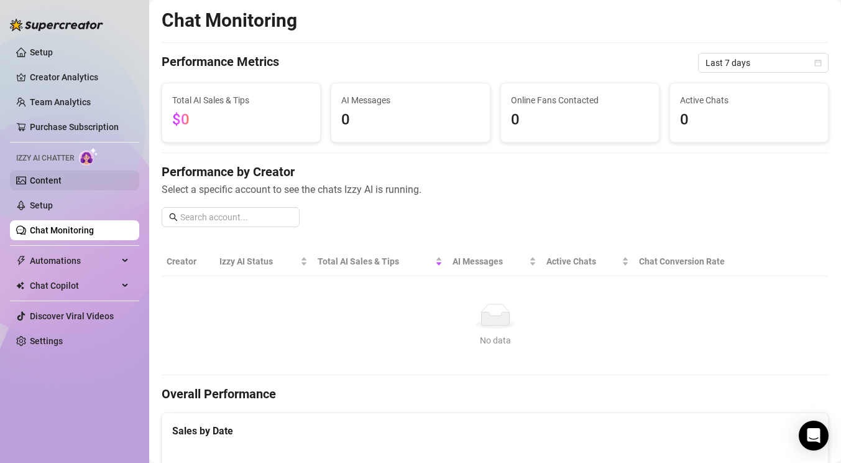
click at [62, 175] on link "Content" at bounding box center [46, 180] width 32 height 10
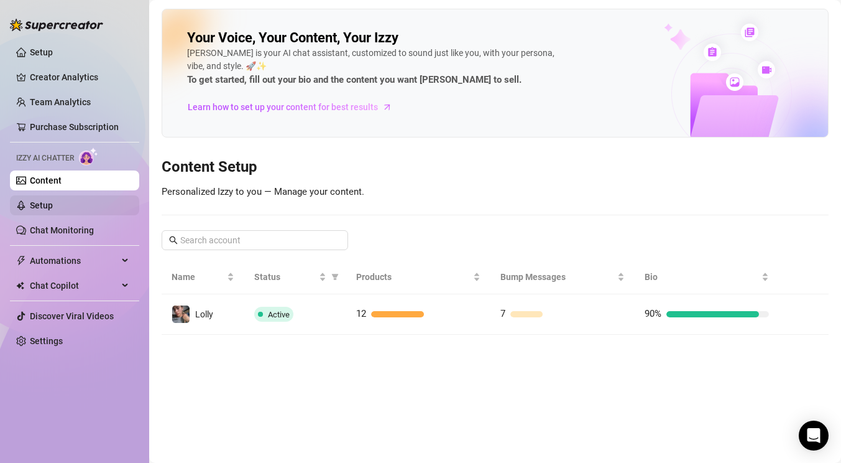
click at [53, 209] on link "Setup" at bounding box center [41, 205] width 23 height 10
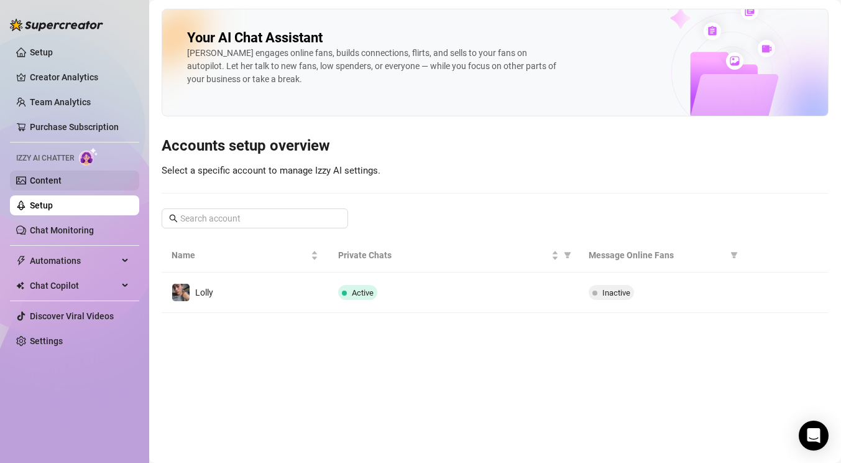
click at [60, 183] on link "Content" at bounding box center [46, 180] width 32 height 10
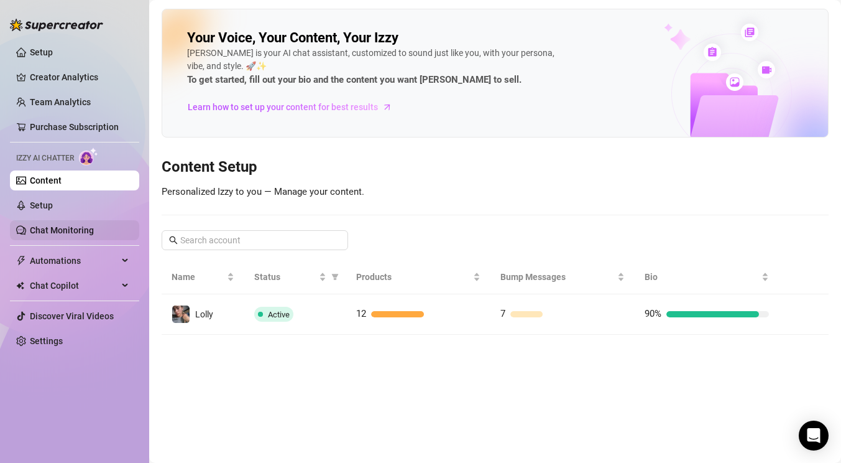
click at [78, 233] on link "Chat Monitoring" at bounding box center [62, 230] width 64 height 10
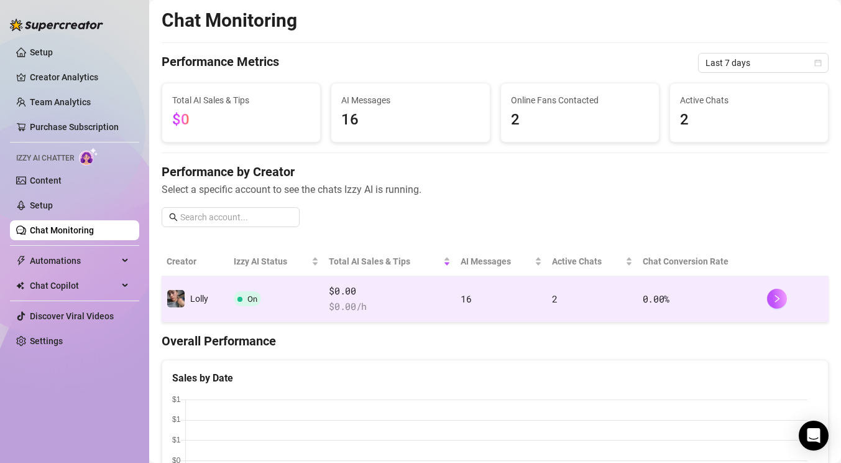
click at [277, 312] on td "On" at bounding box center [276, 299] width 95 height 46
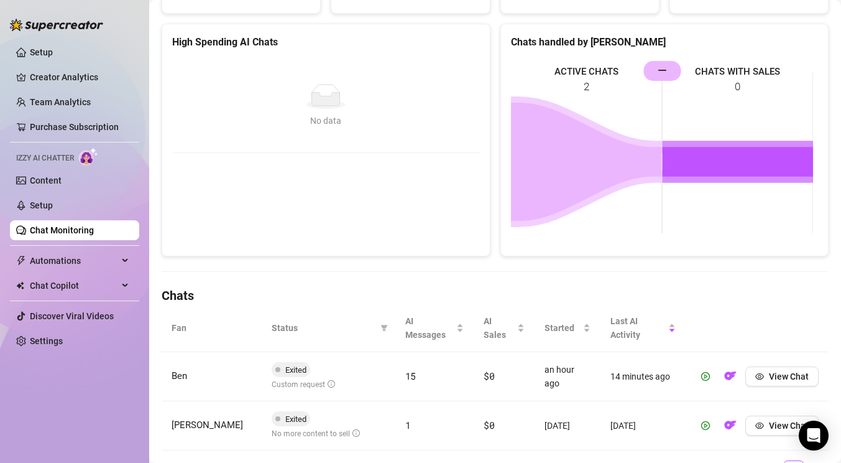
scroll to position [223, 0]
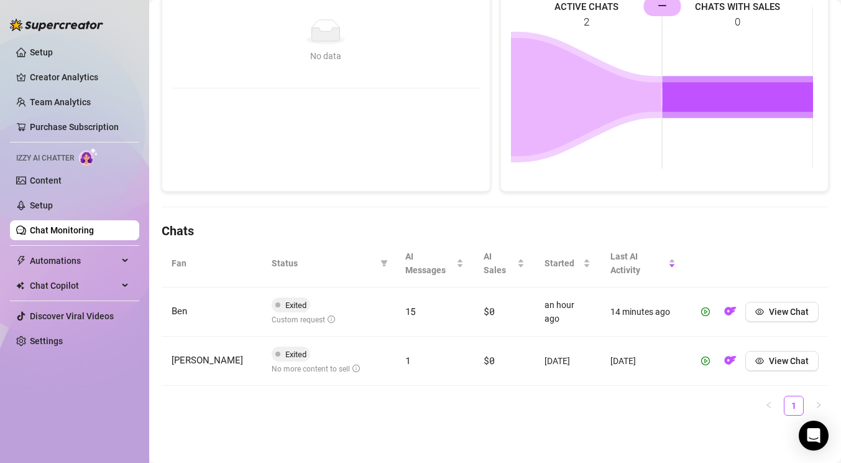
click at [287, 305] on span "Exited" at bounding box center [295, 304] width 21 height 9
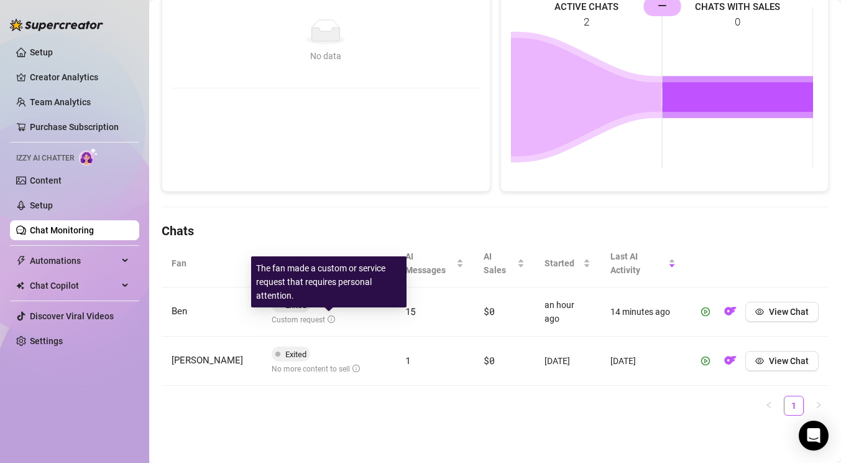
click at [328, 317] on icon "info-circle" at bounding box center [331, 318] width 7 height 7
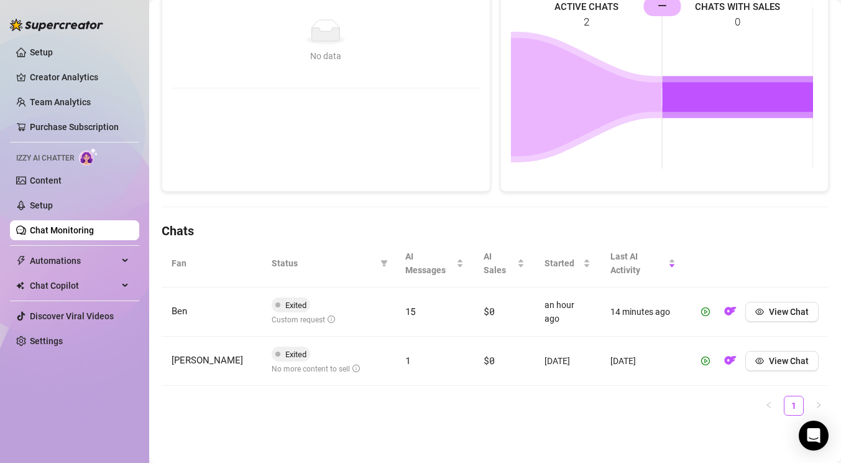
click at [181, 310] on span "Ben" at bounding box center [180, 310] width 16 height 11
click at [275, 307] on span at bounding box center [277, 304] width 5 height 15
click at [281, 303] on span "Exited" at bounding box center [291, 304] width 39 height 15
click at [282, 302] on span "Exited" at bounding box center [291, 304] width 39 height 15
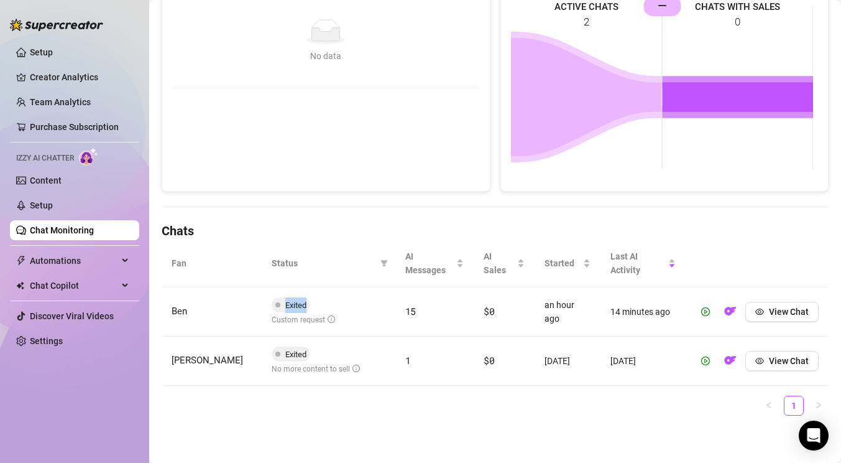
click at [286, 302] on span "Exited" at bounding box center [295, 304] width 21 height 9
click at [705, 310] on icon "play-circle" at bounding box center [706, 311] width 3 height 4
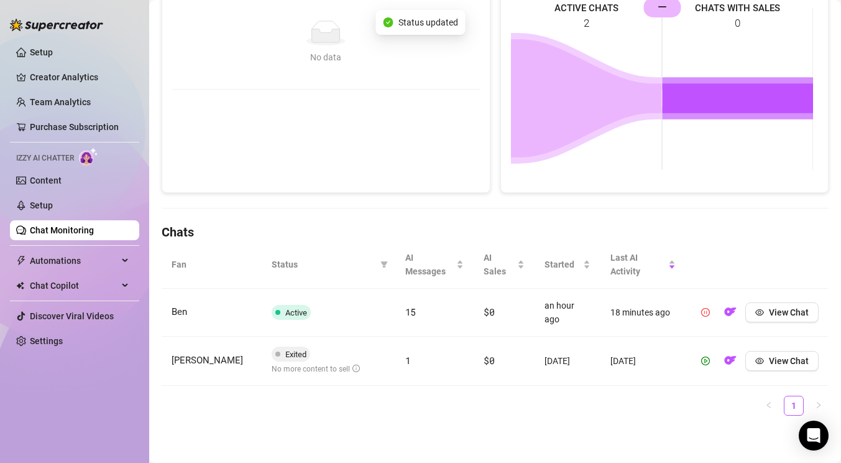
click at [624, 408] on ul "1" at bounding box center [495, 405] width 667 height 20
click at [57, 231] on link "Chat Monitoring" at bounding box center [62, 230] width 64 height 10
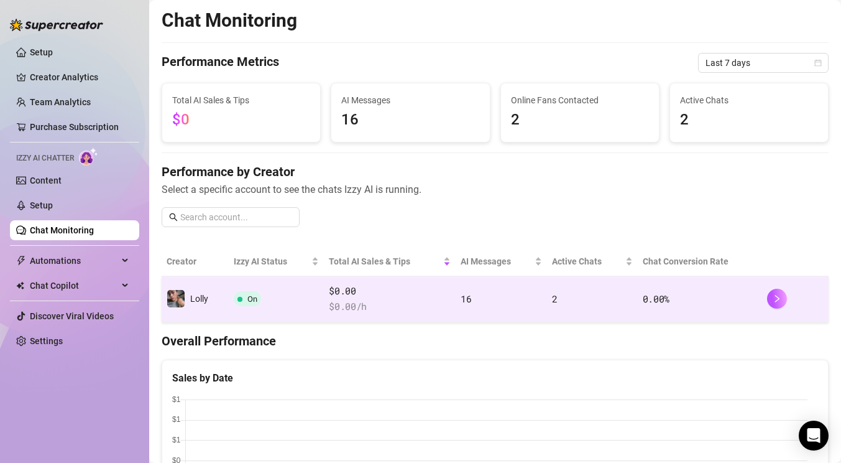
click at [404, 305] on span "$ 0.00 /h" at bounding box center [390, 306] width 122 height 15
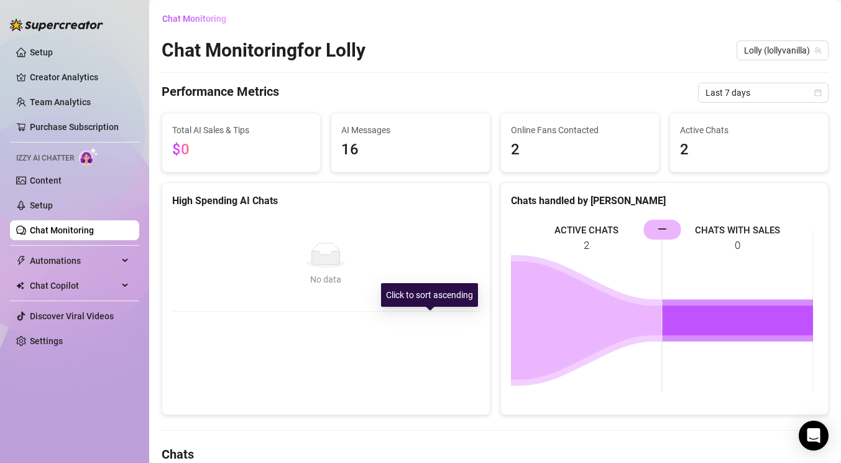
scroll to position [222, 0]
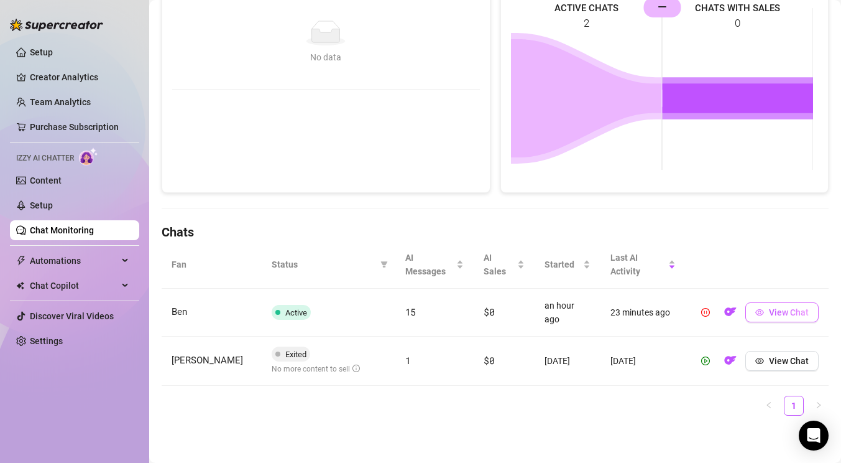
click at [783, 312] on span "View Chat" at bounding box center [789, 312] width 40 height 10
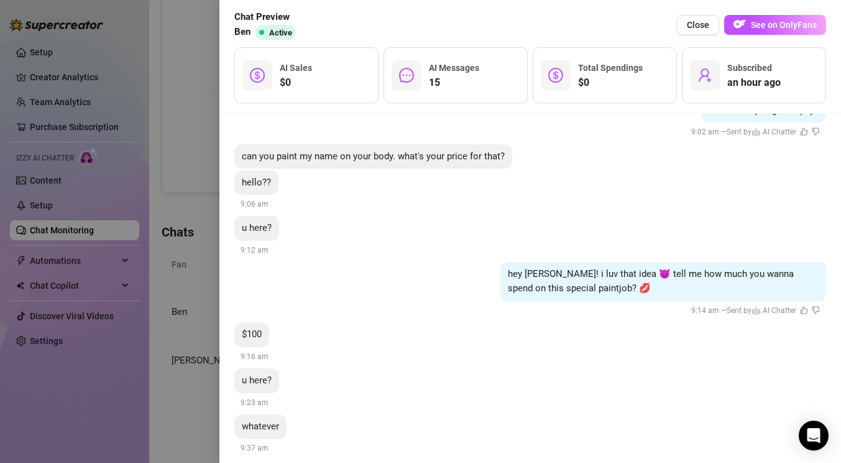
scroll to position [1665, 0]
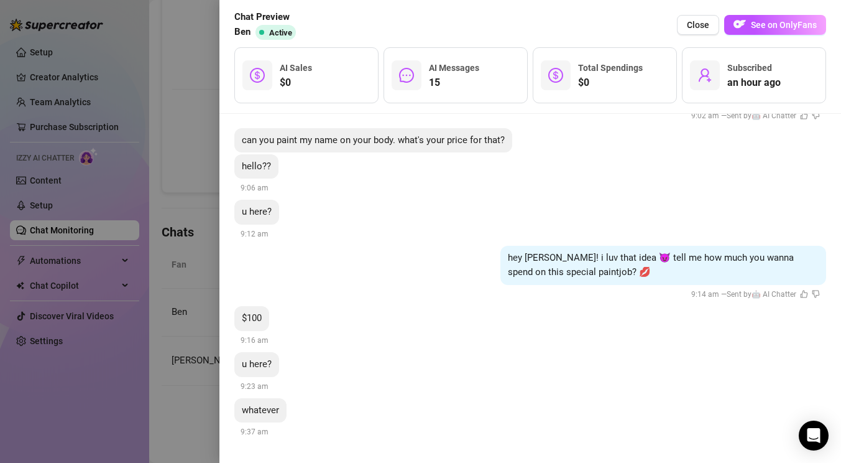
click at [163, 300] on div at bounding box center [420, 231] width 841 height 463
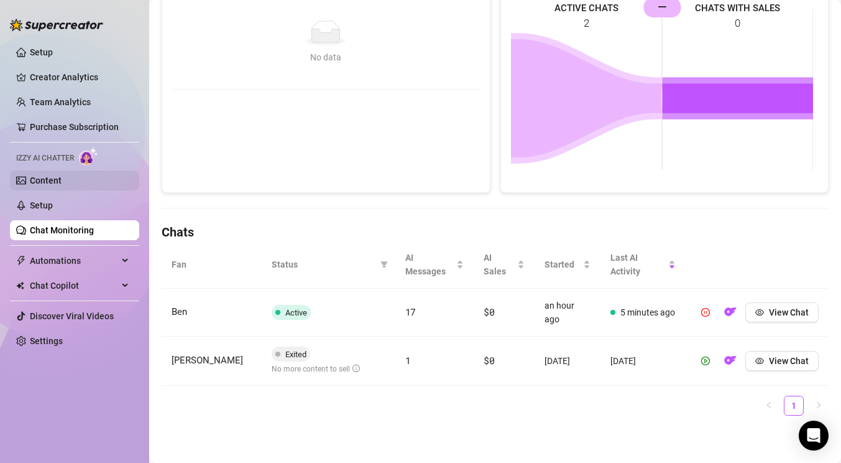
click at [52, 185] on link "Content" at bounding box center [46, 180] width 32 height 10
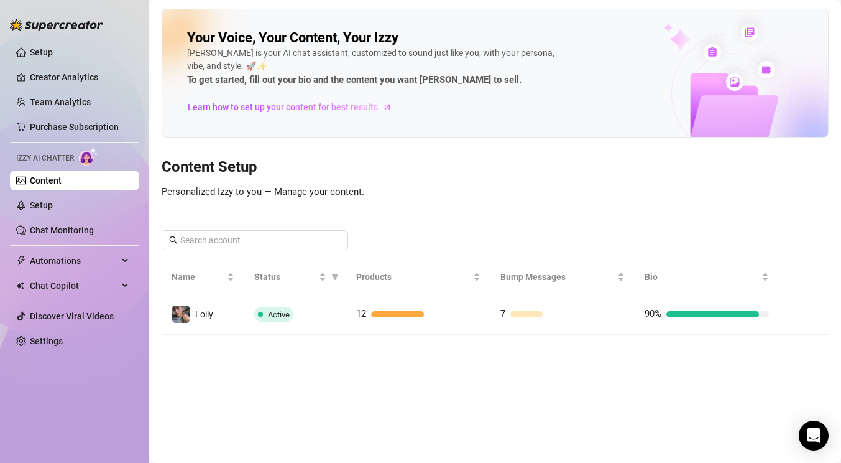
click at [460, 320] on div "12" at bounding box center [418, 314] width 124 height 15
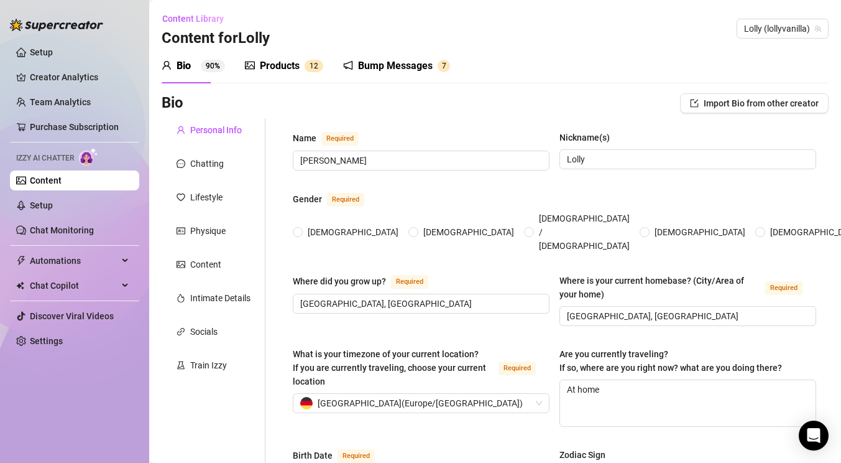
radio input "true"
type input "[DATE]"
click at [220, 301] on div "Intimate Details" at bounding box center [220, 298] width 60 height 14
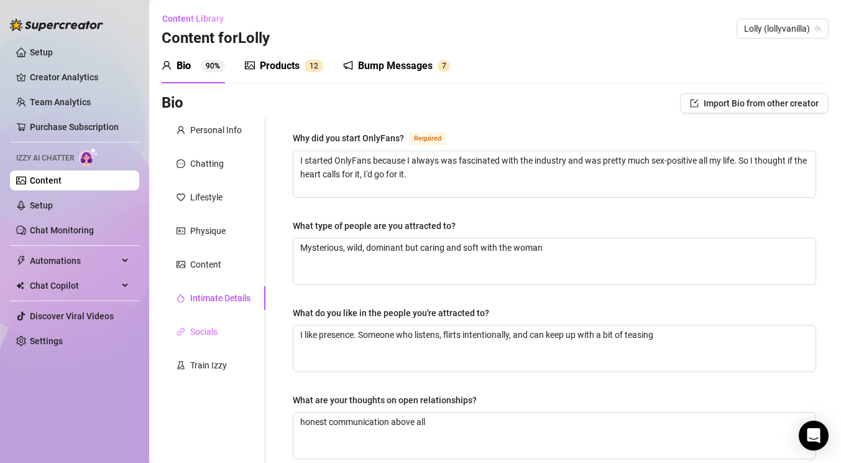
click at [210, 323] on div "Socials" at bounding box center [214, 332] width 104 height 24
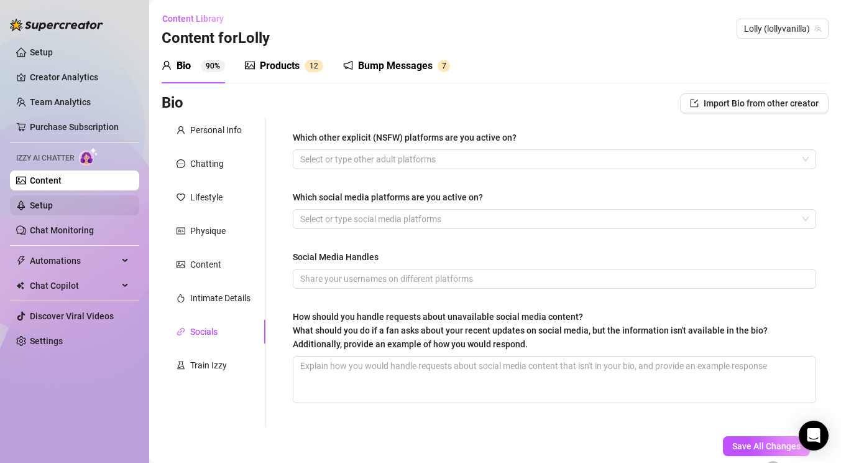
click at [45, 200] on link "Setup" at bounding box center [41, 205] width 23 height 10
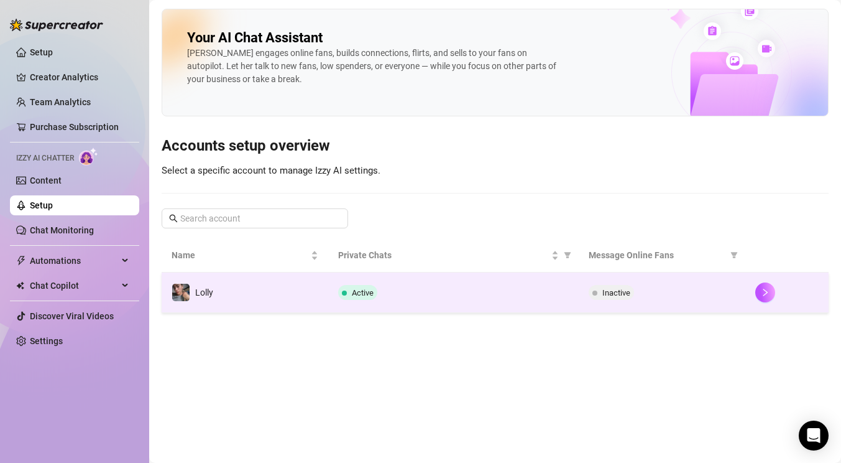
click at [264, 293] on td "Lolly" at bounding box center [245, 292] width 167 height 40
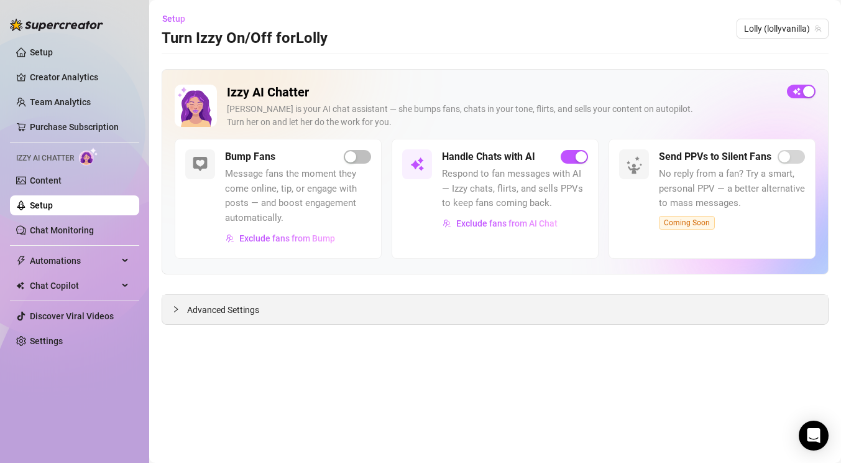
click at [362, 302] on div "Advanced Settings" at bounding box center [495, 309] width 666 height 29
click at [210, 301] on div "Advanced Settings" at bounding box center [495, 309] width 666 height 29
click at [243, 308] on span "Advanced Settings" at bounding box center [223, 310] width 72 height 14
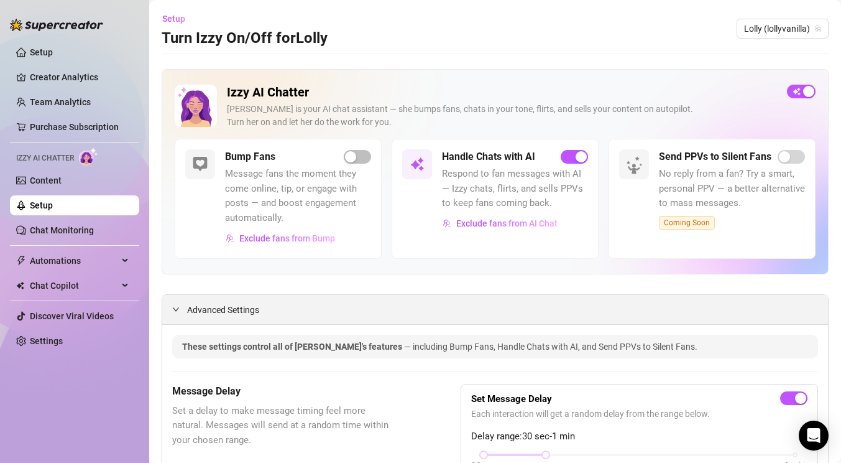
click at [175, 311] on icon "expanded" at bounding box center [175, 308] width 7 height 7
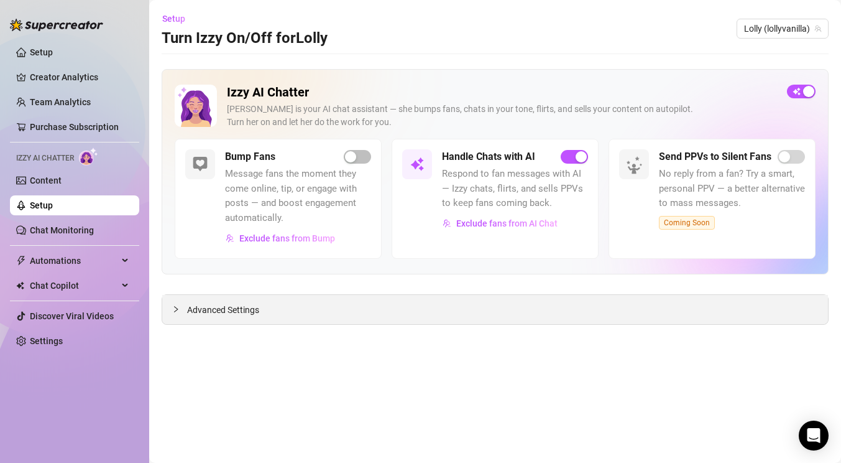
click at [175, 311] on icon "collapsed" at bounding box center [176, 308] width 4 height 6
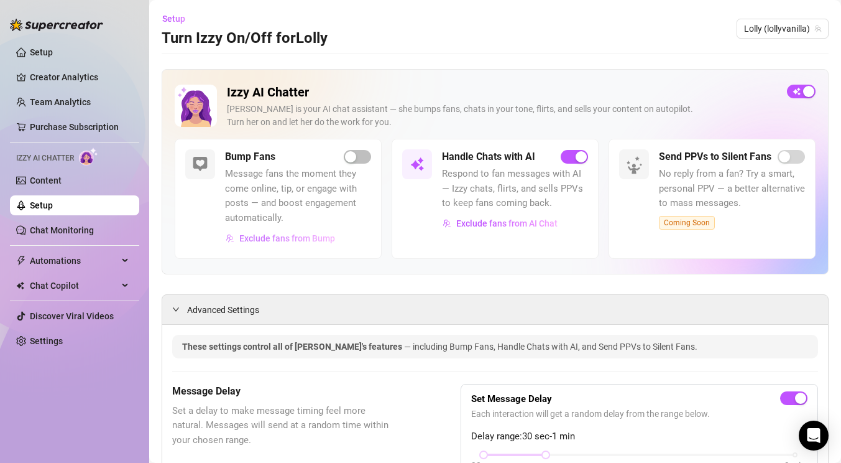
click at [284, 238] on span "Exclude fans from Bump" at bounding box center [287, 238] width 96 height 10
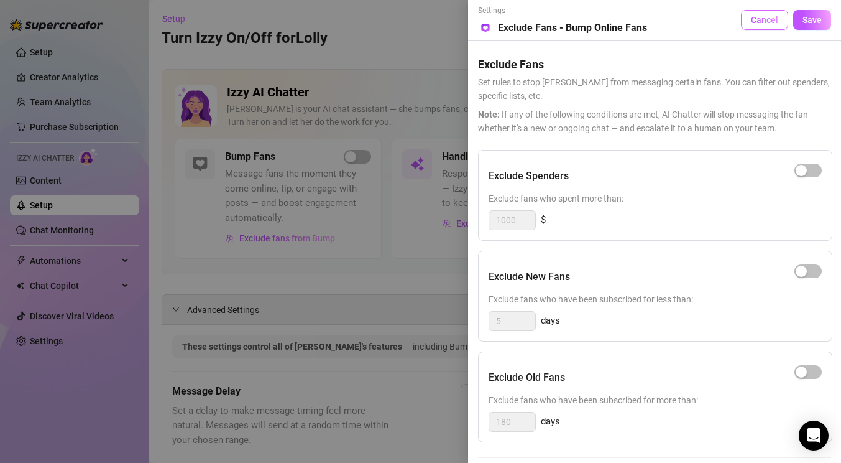
click at [761, 22] on span "Cancel" at bounding box center [764, 20] width 27 height 10
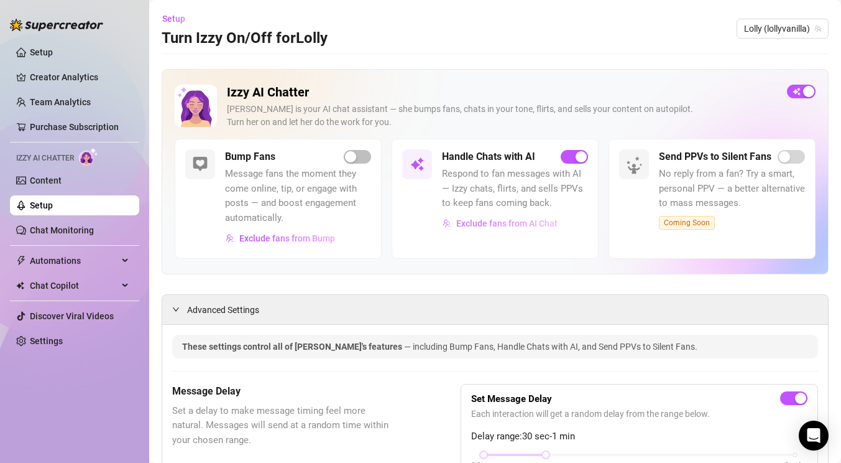
click at [464, 222] on span "Exclude fans from AI Chat" at bounding box center [506, 223] width 101 height 10
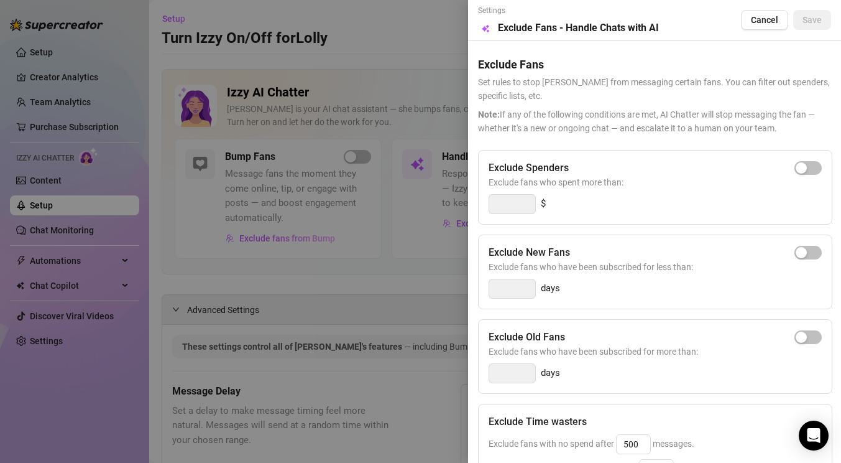
scroll to position [201, 0]
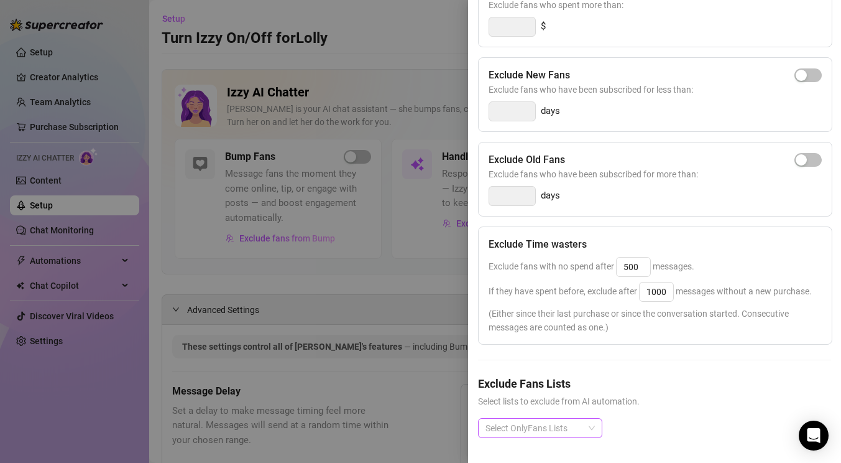
click at [526, 421] on div at bounding box center [534, 427] width 106 height 17
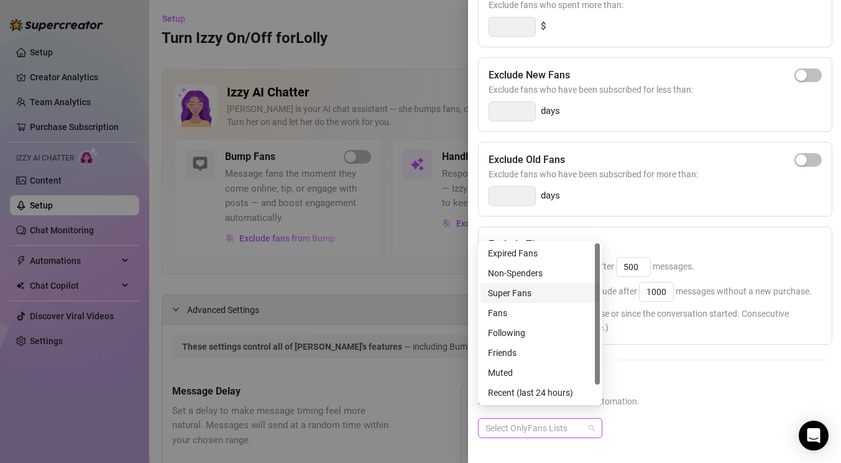
click at [694, 375] on h5 "Exclude Fans Lists" at bounding box center [654, 383] width 353 height 17
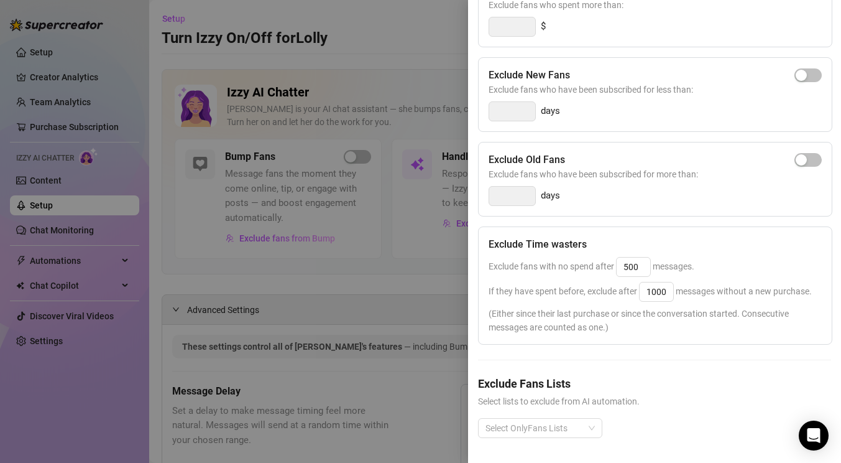
click at [374, 364] on div at bounding box center [420, 231] width 841 height 463
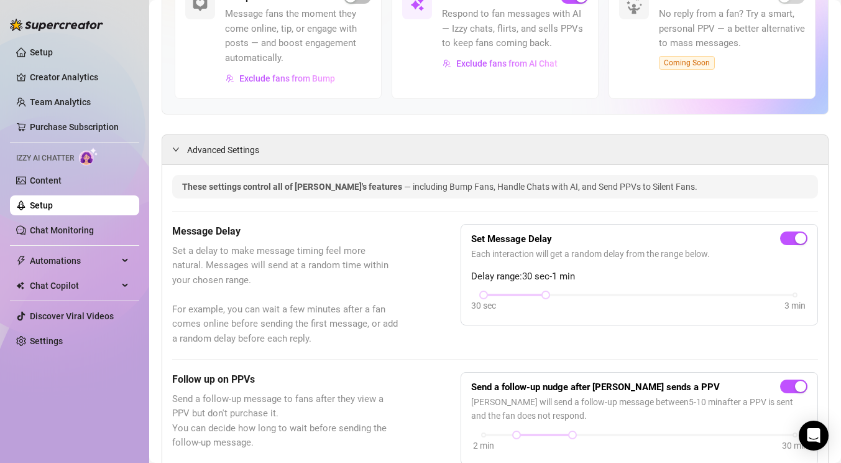
scroll to position [0, 0]
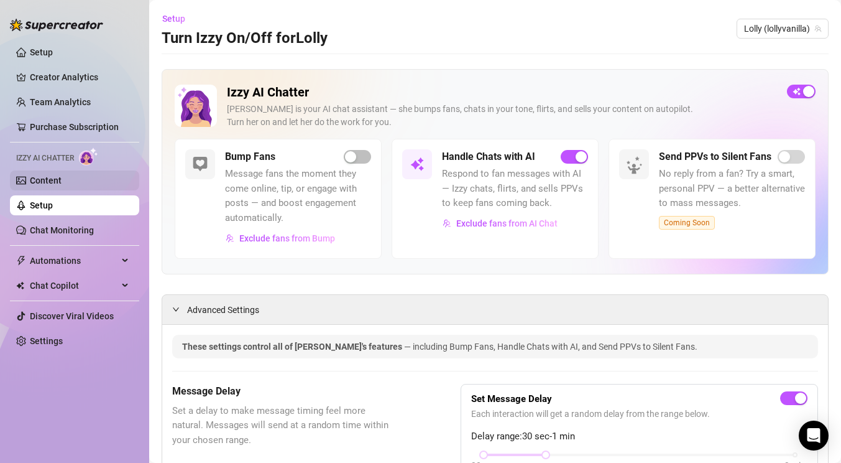
click at [62, 183] on link "Content" at bounding box center [46, 180] width 32 height 10
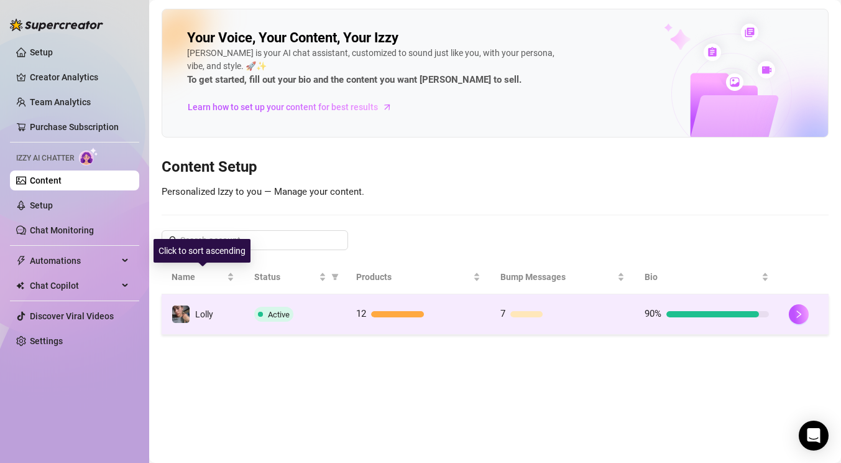
click at [223, 308] on td "Lolly" at bounding box center [203, 314] width 83 height 40
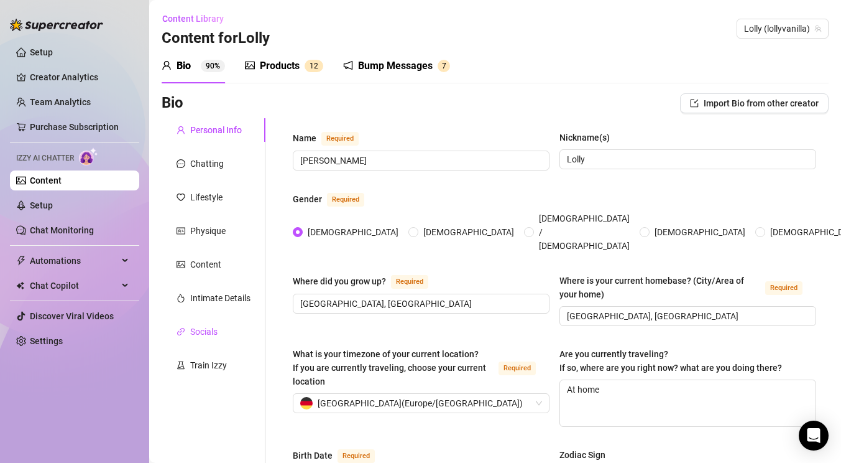
drag, startPoint x: 212, startPoint y: 329, endPoint x: 213, endPoint y: 320, distance: 8.8
click at [212, 329] on div "Socials" at bounding box center [203, 332] width 27 height 14
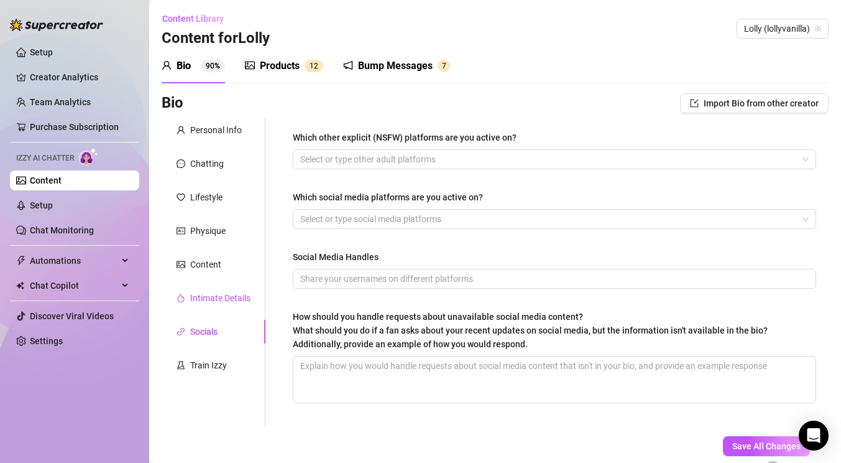
click at [218, 297] on div "Intimate Details" at bounding box center [220, 298] width 60 height 14
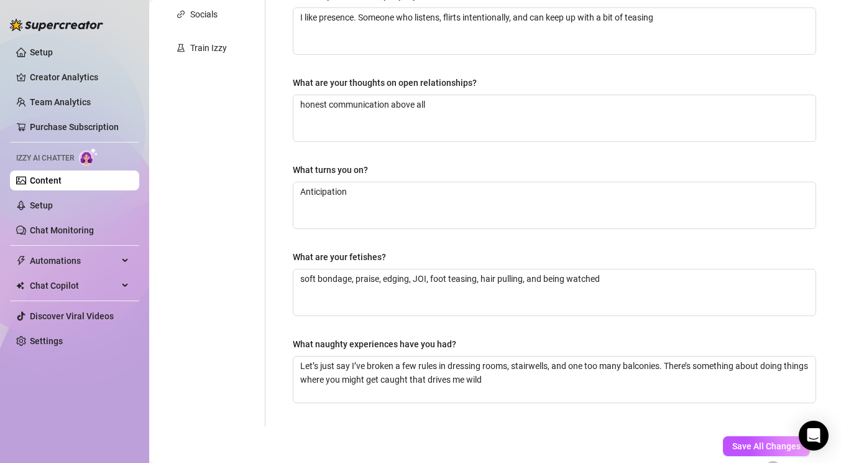
scroll to position [106, 0]
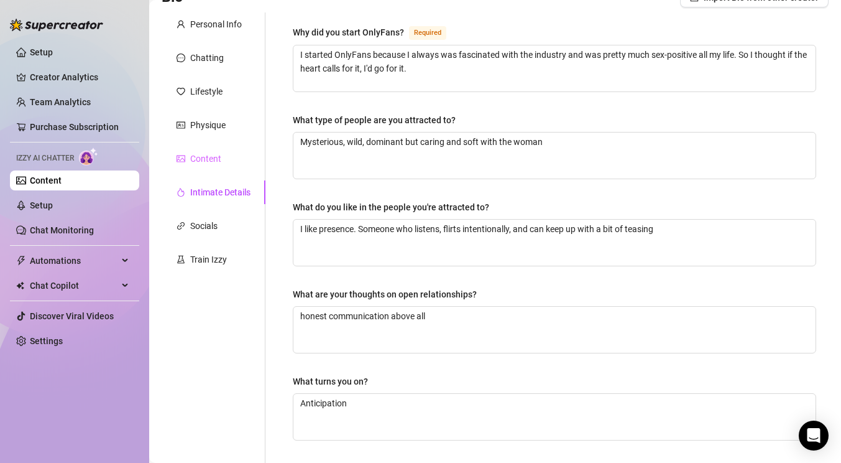
click at [209, 167] on div "Content" at bounding box center [214, 159] width 104 height 24
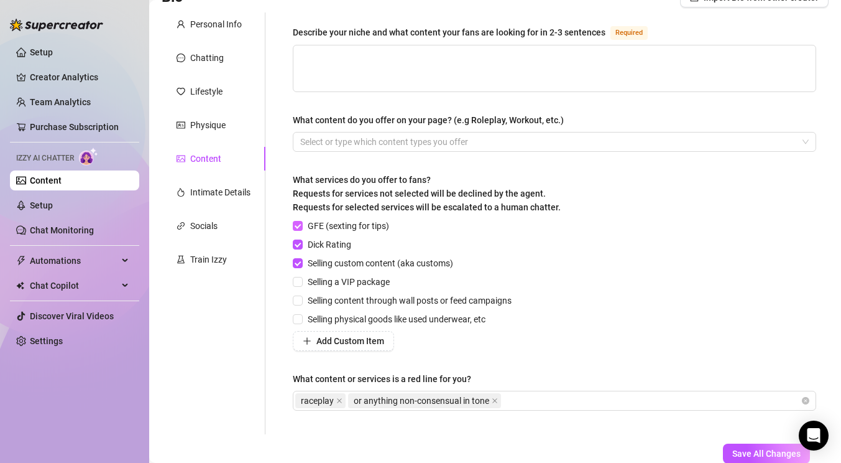
click at [300, 228] on input "GFE (sexting for tips)" at bounding box center [297, 225] width 9 height 9
checkbox input "false"
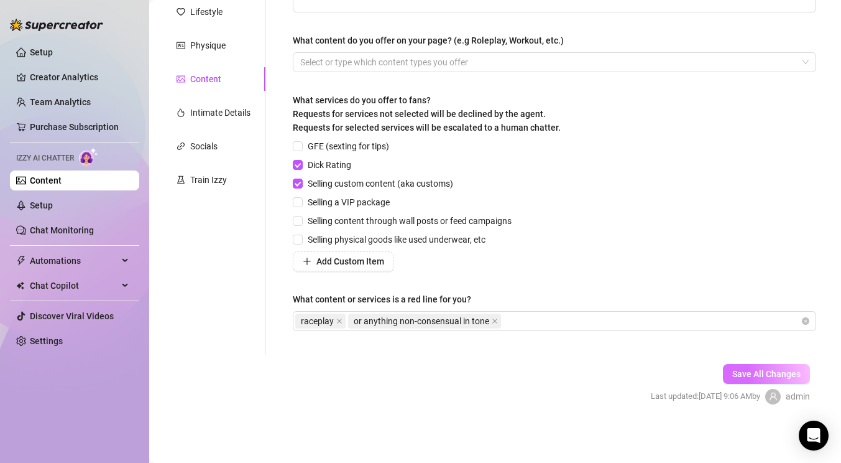
click at [733, 370] on span "Save All Changes" at bounding box center [767, 374] width 68 height 10
